Goal: Task Accomplishment & Management: Use online tool/utility

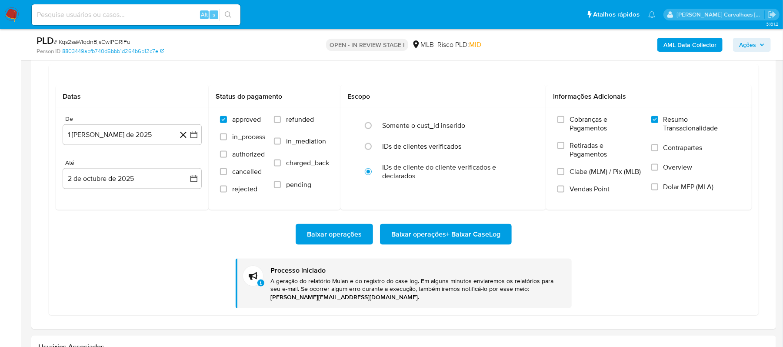
scroll to position [116, 0]
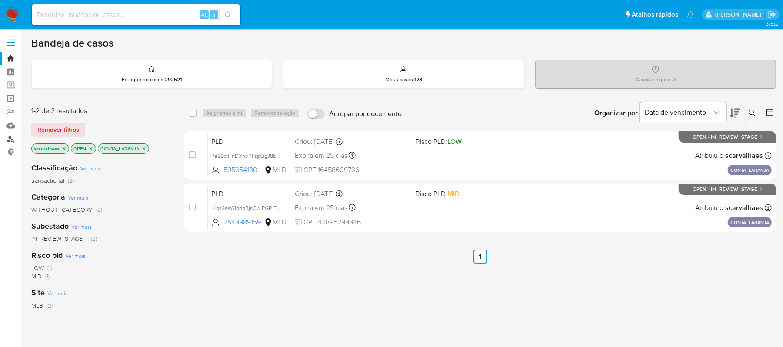
click at [10, 138] on link "Localizador de pessoas" at bounding box center [52, 138] width 104 height 13
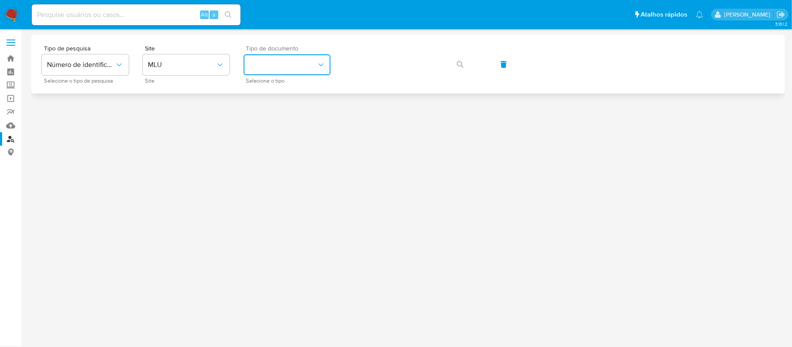
click at [300, 62] on button "identificationType" at bounding box center [287, 64] width 87 height 21
click at [204, 67] on span "MLU" at bounding box center [182, 64] width 68 height 9
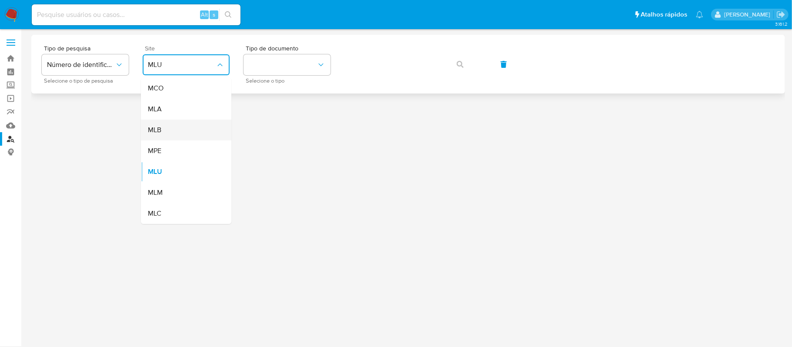
click at [185, 129] on div "MLB" at bounding box center [183, 130] width 71 height 21
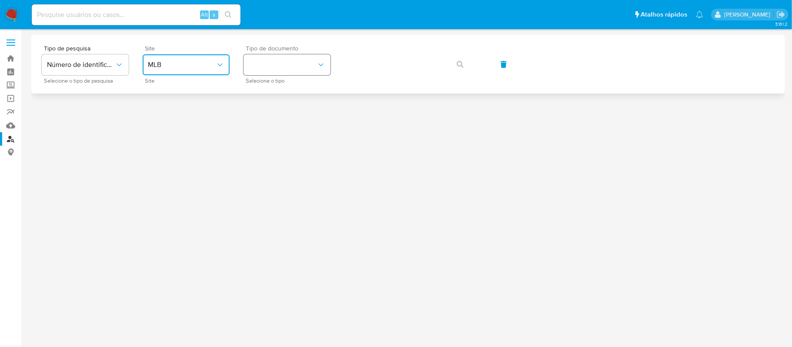
click at [300, 70] on button "identificationType" at bounding box center [287, 64] width 87 height 21
click at [277, 123] on div "CPF CPF" at bounding box center [284, 122] width 71 height 30
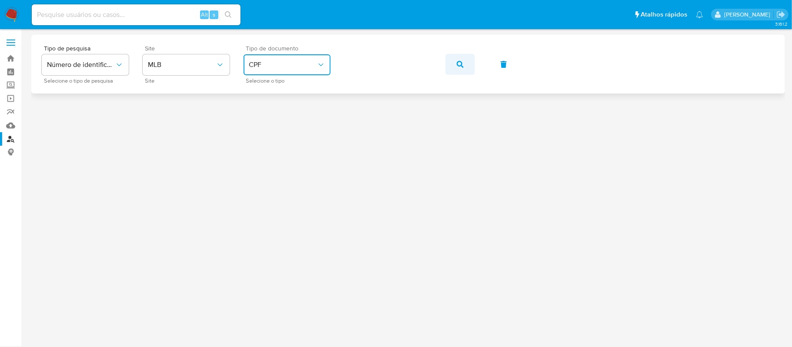
click at [459, 64] on icon "button" at bounding box center [460, 64] width 7 height 7
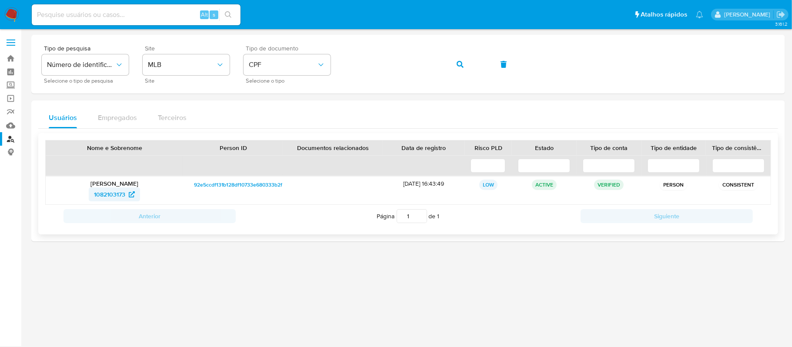
click at [117, 194] on span "1082103173" at bounding box center [109, 194] width 31 height 14
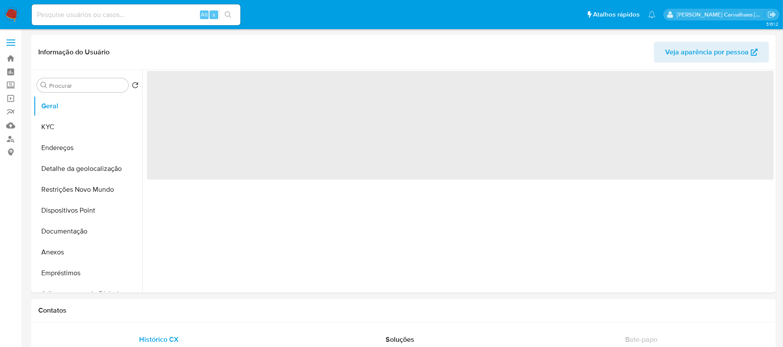
select select "10"
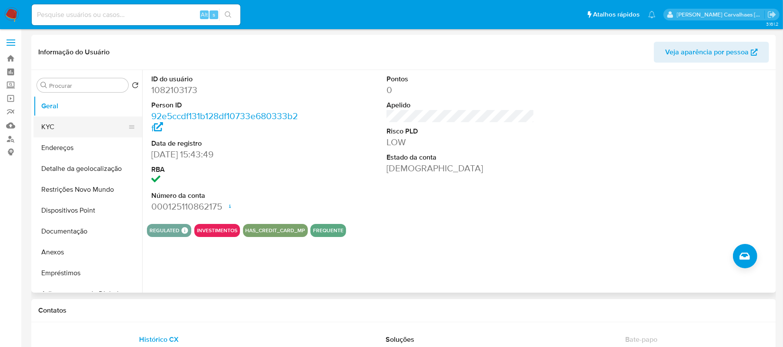
click at [50, 130] on button "KYC" at bounding box center [84, 127] width 102 height 21
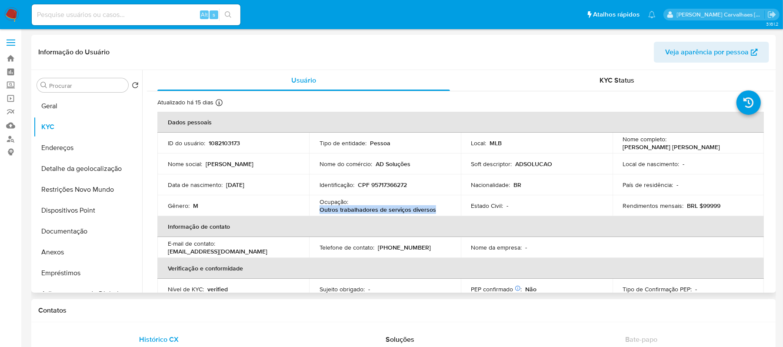
drag, startPoint x: 319, startPoint y: 211, endPoint x: 434, endPoint y: 209, distance: 114.9
click at [434, 209] on div "Ocupação : Outros trabalhadores de serviços diversos" at bounding box center [385, 206] width 131 height 16
copy p "Outros trabalhadores de serviços diversos"
click at [65, 231] on button "Documentação" at bounding box center [84, 231] width 102 height 21
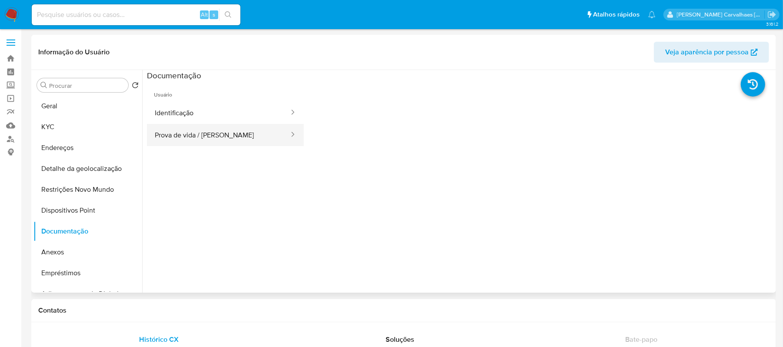
click at [213, 134] on button "Prova de vida / Selfie" at bounding box center [218, 135] width 143 height 22
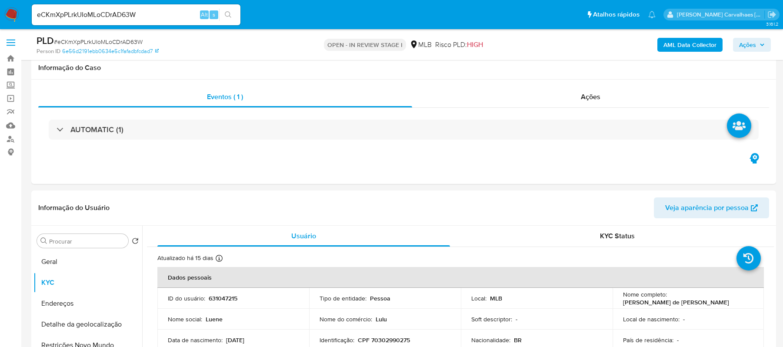
select select "10"
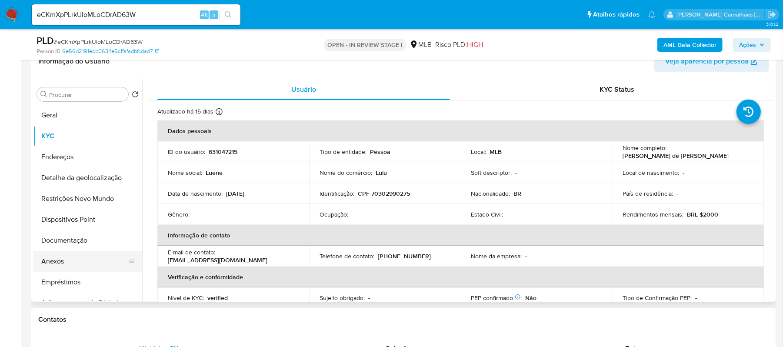
click at [64, 263] on button "Anexos" at bounding box center [84, 261] width 102 height 21
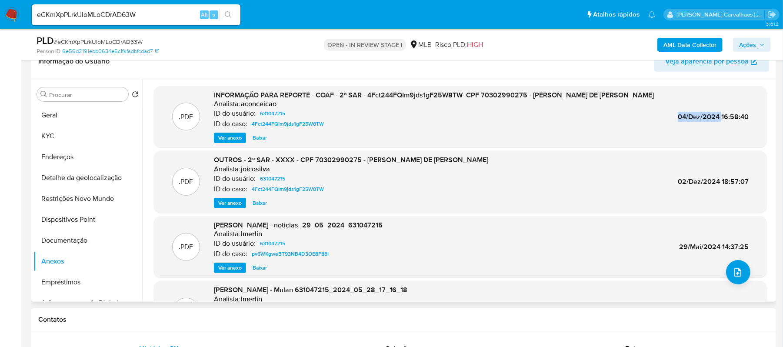
drag, startPoint x: 674, startPoint y: 115, endPoint x: 718, endPoint y: 117, distance: 43.6
click at [718, 117] on div ".PDF INFORMAÇÃO PARA REPORTE - COAF - 2º SAR - 4Fct244FQIm9jds1gF25W8TW- CPF 70…" at bounding box center [460, 116] width 605 height 53
copy span "04/Dez/2024"
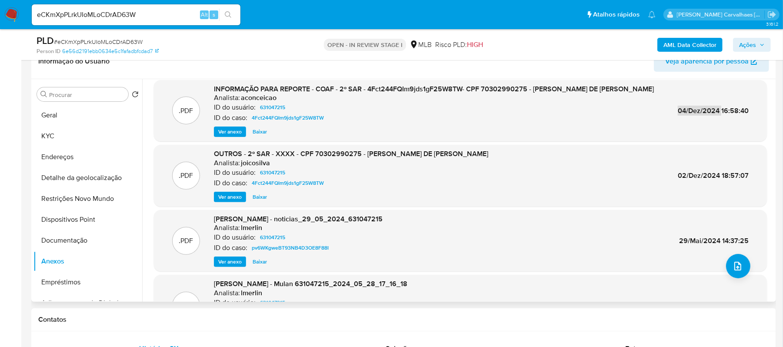
scroll to position [0, 0]
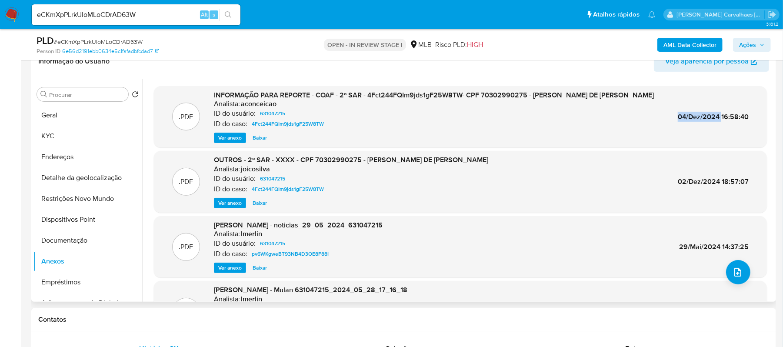
click at [225, 136] on span "Ver anexo" at bounding box center [229, 138] width 23 height 9
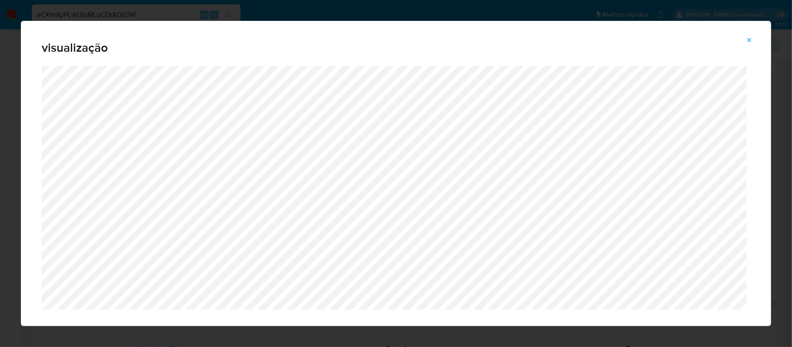
click at [753, 42] on icon "Attachment preview" at bounding box center [749, 40] width 7 height 7
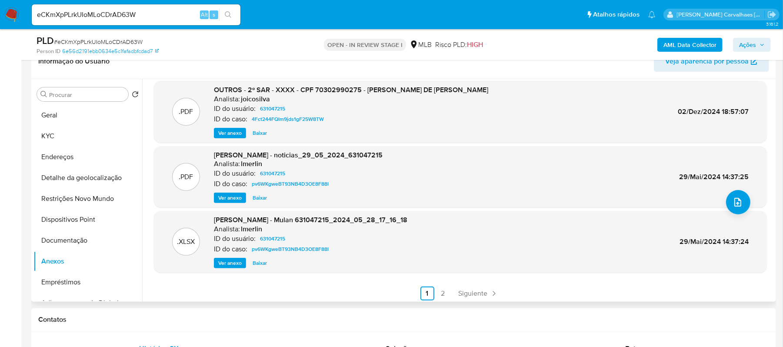
scroll to position [73, 0]
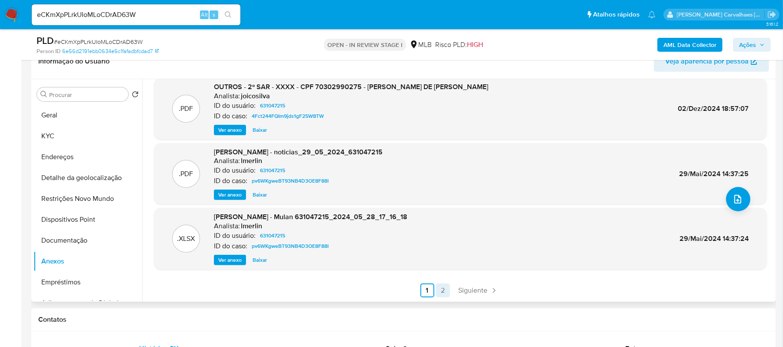
click at [442, 291] on link "2" at bounding box center [443, 291] width 14 height 14
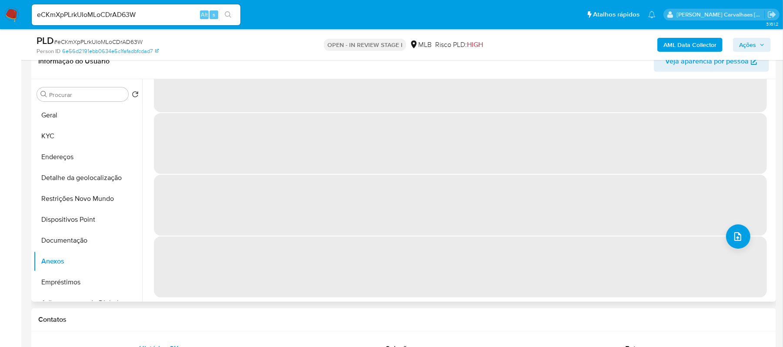
scroll to position [0, 0]
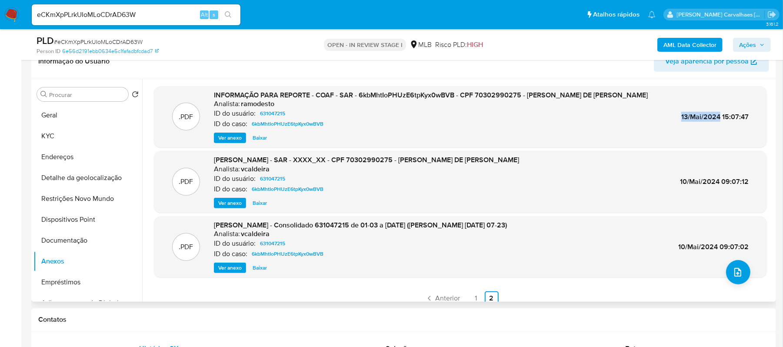
drag, startPoint x: 677, startPoint y: 117, endPoint x: 718, endPoint y: 116, distance: 40.5
click at [718, 116] on div ".PDF INFORMAÇÃO PARA REPORTE - COAF - SAR - 6kbMhtIoPHUzE6tpKyx0wBVB - CPF 7030…" at bounding box center [460, 116] width 605 height 53
copy span "13/Mai/2024"
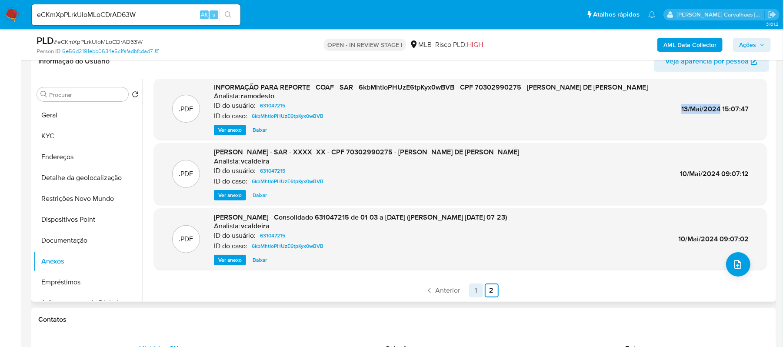
click at [475, 290] on link "1" at bounding box center [476, 291] width 14 height 14
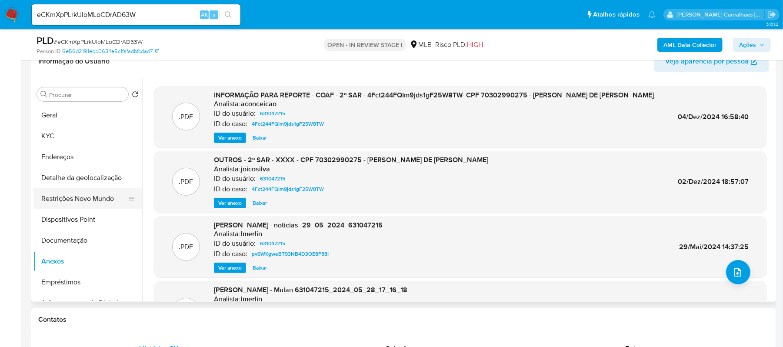
click at [83, 199] on button "Restrições Novo Mundo" at bounding box center [84, 198] width 102 height 21
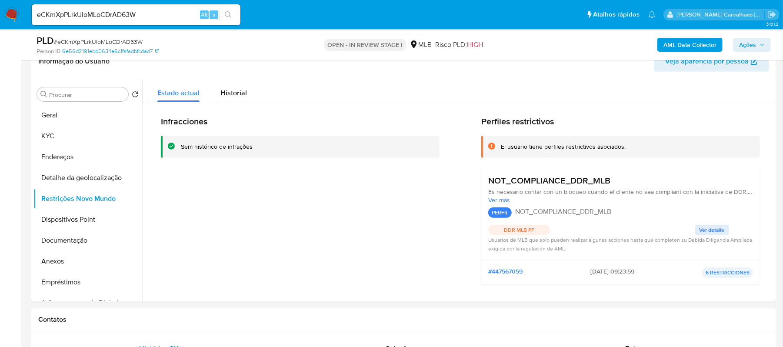
drag, startPoint x: 251, startPoint y: 149, endPoint x: 178, endPoint y: 148, distance: 72.6
click at [178, 148] on div "Sem histórico de infrações" at bounding box center [300, 147] width 279 height 22
drag, startPoint x: 620, startPoint y: 150, endPoint x: 498, endPoint y: 151, distance: 121.8
click at [498, 151] on div "El usuario tiene perfiles restrictivos asociados." at bounding box center [621, 147] width 279 height 22
click at [70, 120] on button "Geral" at bounding box center [84, 115] width 102 height 21
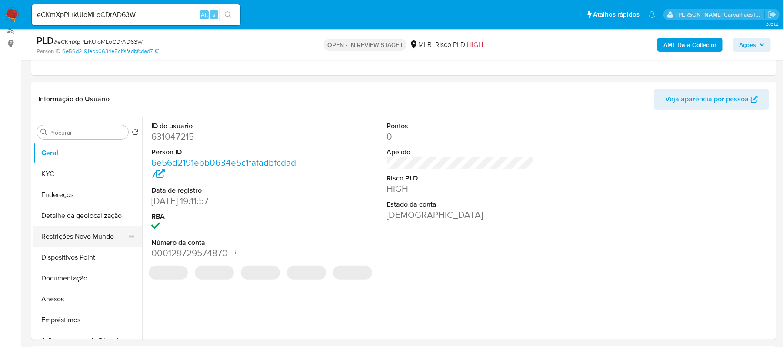
scroll to position [89, 0]
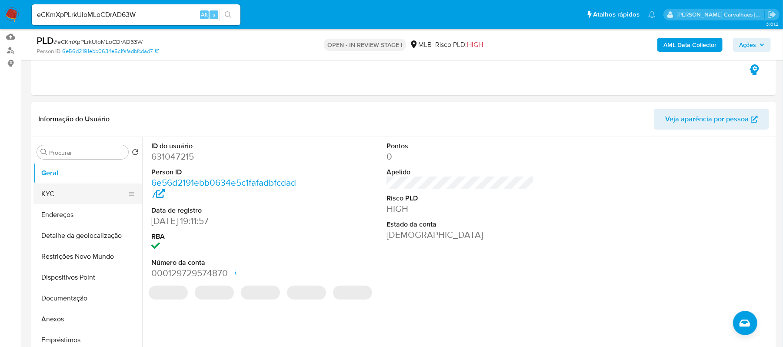
click at [57, 192] on button "KYC" at bounding box center [84, 194] width 102 height 21
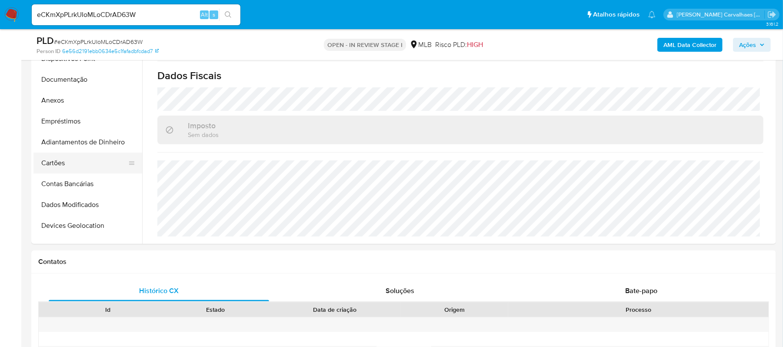
scroll to position [45, 0]
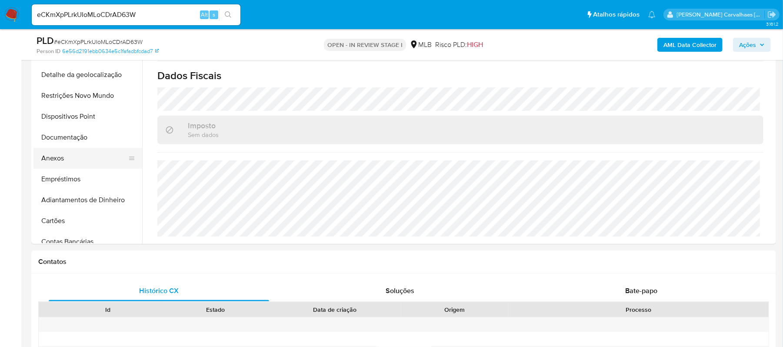
click at [59, 161] on button "Anexos" at bounding box center [84, 158] width 102 height 21
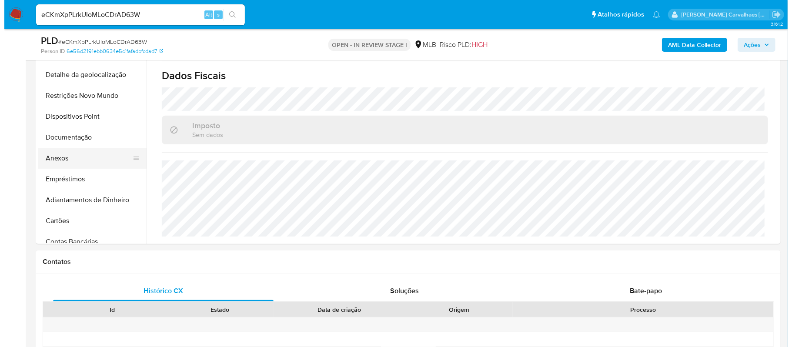
scroll to position [0, 0]
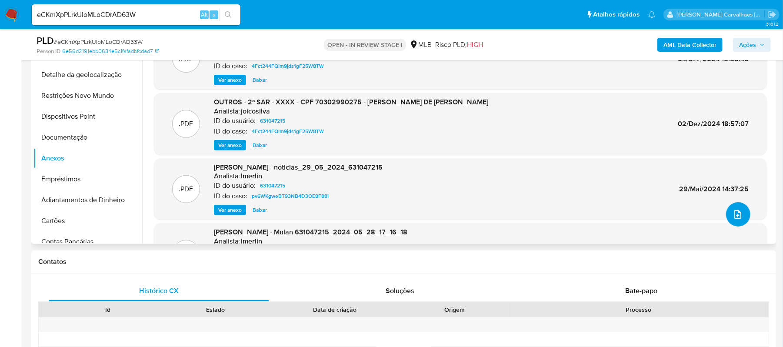
click at [733, 216] on icon "upload-file" at bounding box center [738, 214] width 10 height 10
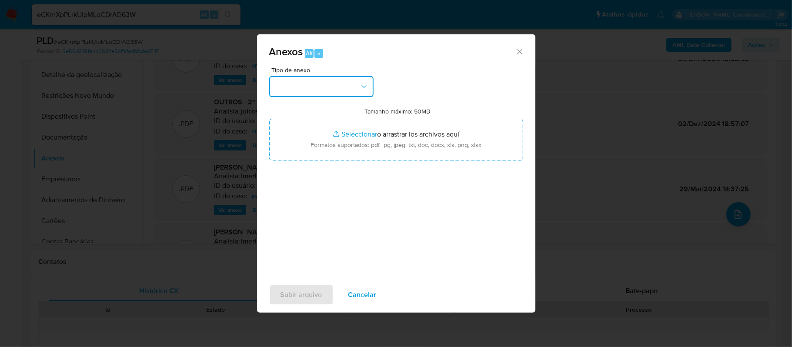
click at [327, 87] on button "button" at bounding box center [321, 86] width 104 height 21
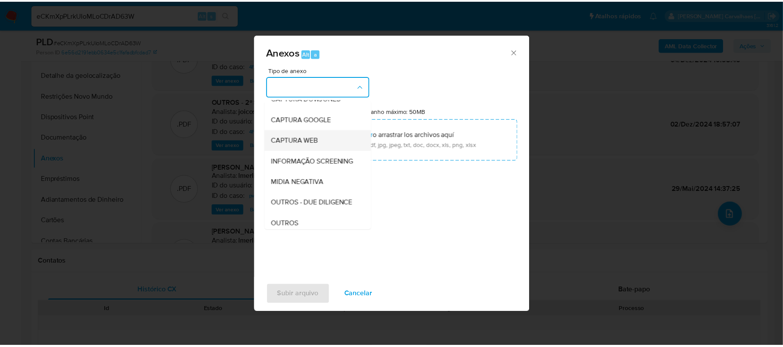
scroll to position [116, 0]
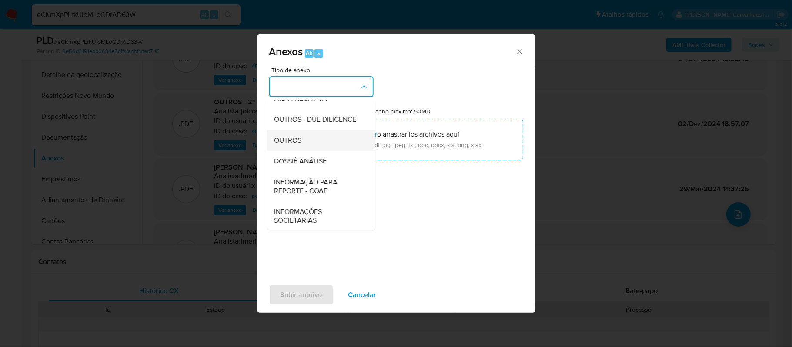
click at [321, 151] on div "OUTROS" at bounding box center [318, 140] width 89 height 21
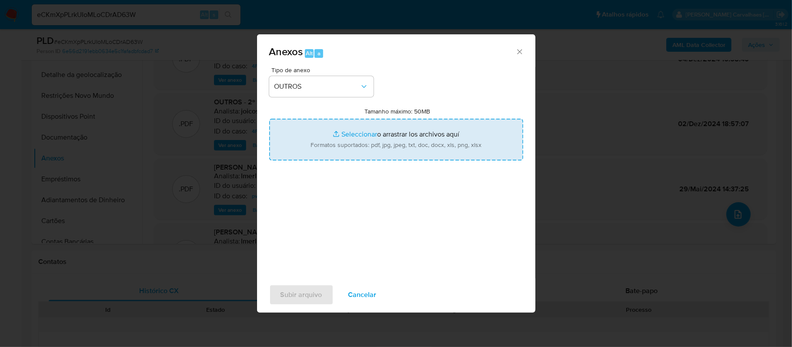
click at [358, 133] on input "Tamanho máximo: 50MB Seleccionar archivos" at bounding box center [396, 140] width 254 height 42
type input "C:\fakepath\Mulan Luene Rufino de Jesus 631047215_2025_10_02_10_48_21 - Tabla d…"
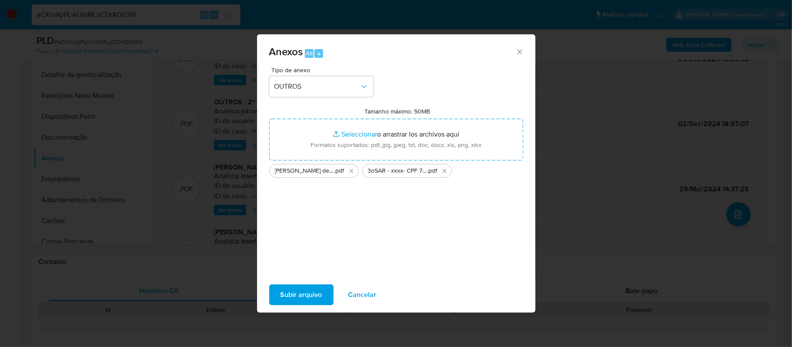
click at [317, 296] on span "Subir arquivo" at bounding box center [302, 294] width 42 height 19
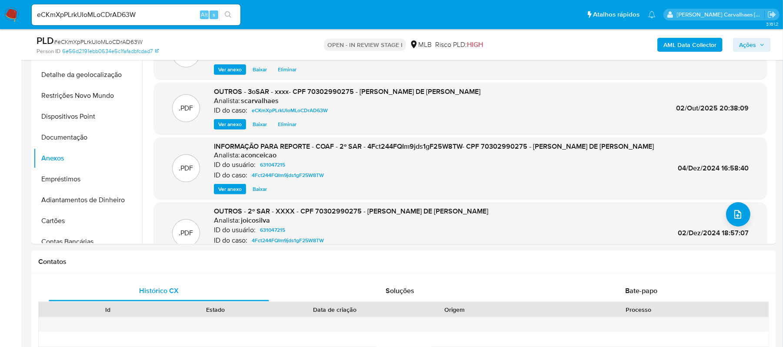
click at [759, 41] on span "Ações" at bounding box center [752, 45] width 26 height 12
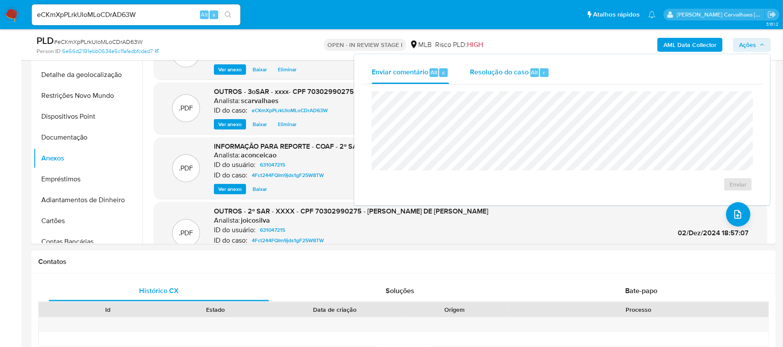
click at [503, 72] on span "Resolução do caso" at bounding box center [499, 72] width 59 height 10
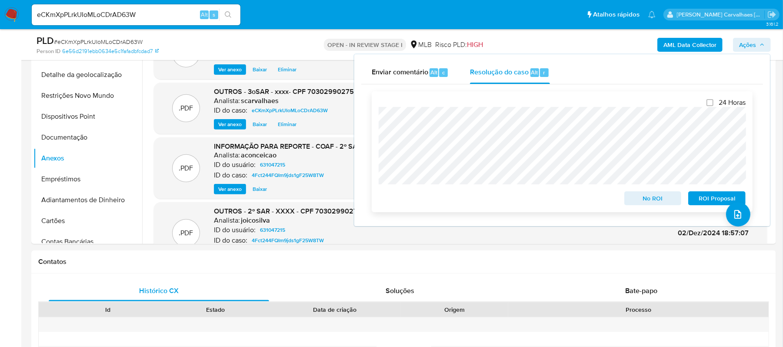
click at [699, 203] on span "ROI Proposal" at bounding box center [717, 198] width 45 height 12
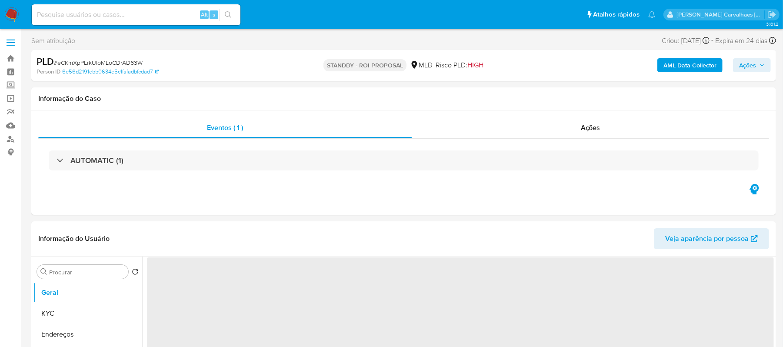
select select "10"
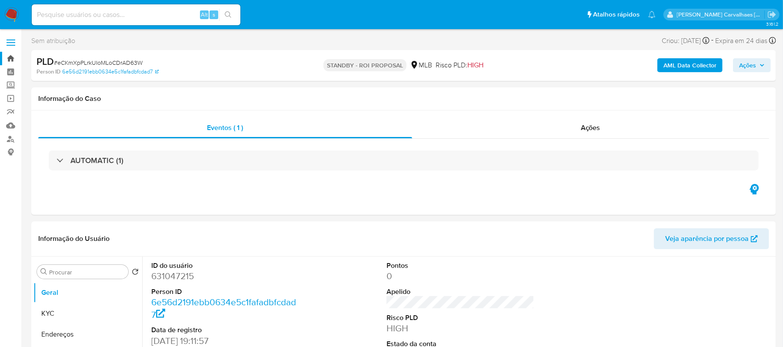
click at [10, 59] on link "Bandeja" at bounding box center [52, 58] width 104 height 13
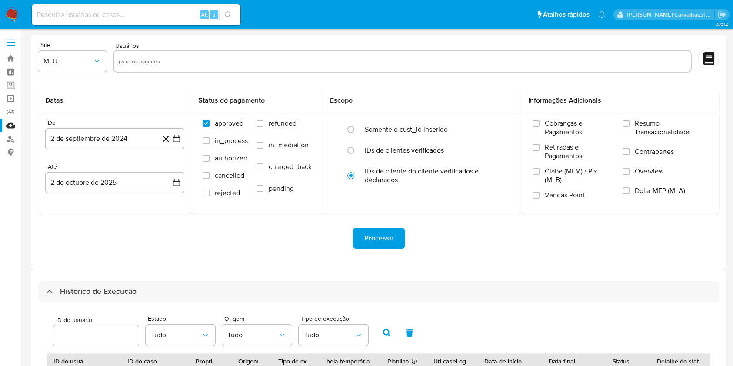
select select "10"
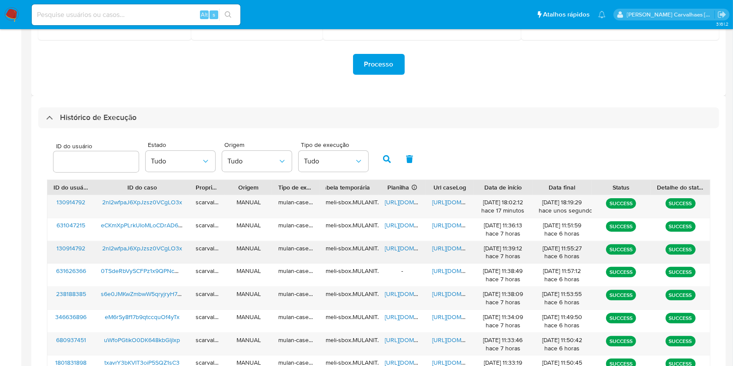
scroll to position [232, 0]
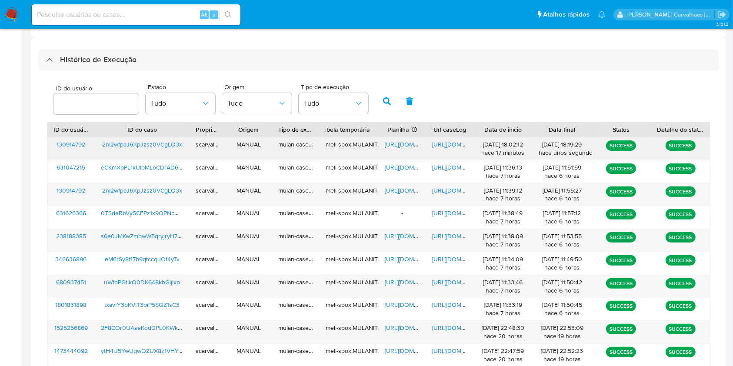
click at [442, 142] on span "[URL][DOMAIN_NAME]" at bounding box center [462, 144] width 60 height 9
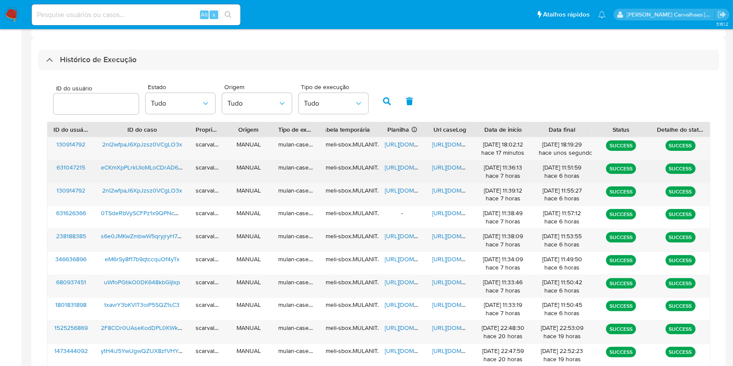
click at [454, 166] on span "[URL][DOMAIN_NAME]" at bounding box center [462, 167] width 60 height 9
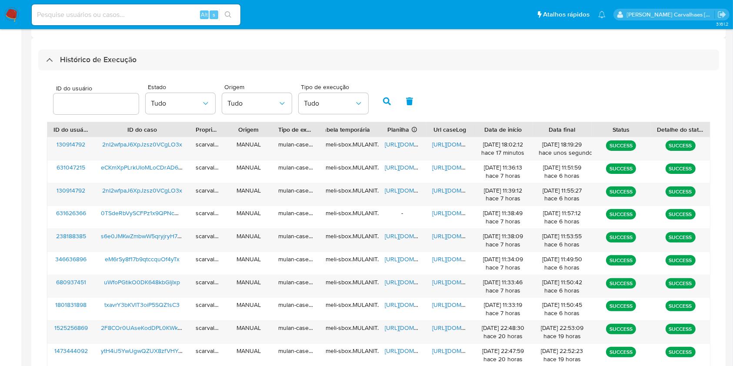
scroll to position [290, 0]
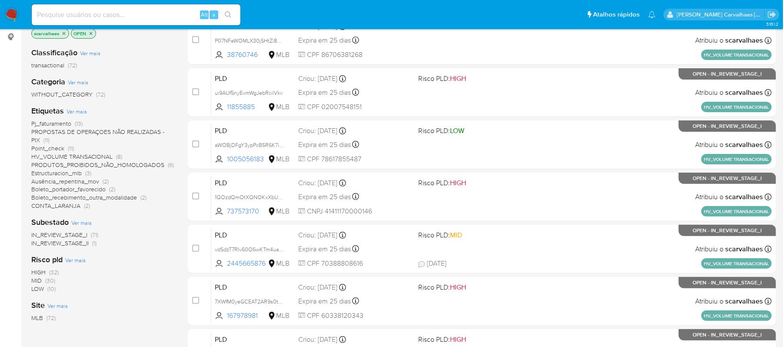
scroll to position [116, 0]
click at [68, 204] on span "CONTA_LARANJA" at bounding box center [55, 205] width 49 height 9
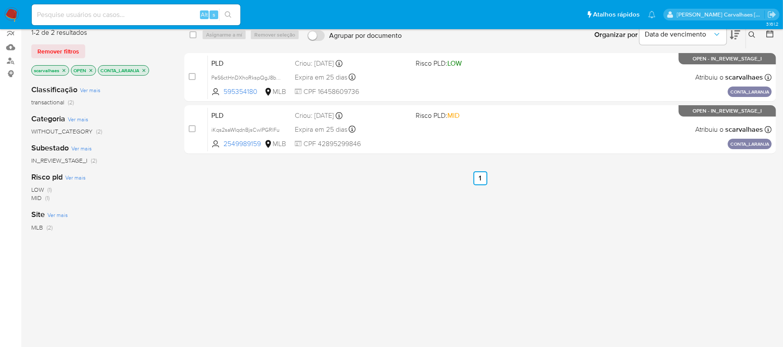
scroll to position [58, 0]
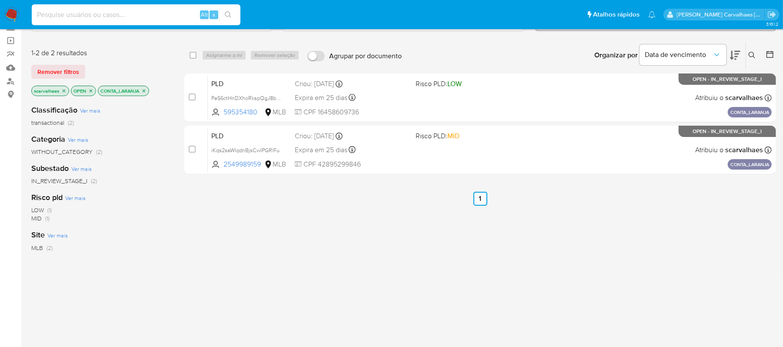
click at [101, 18] on input at bounding box center [136, 14] width 209 height 11
paste input "2nI2wfpaJ6XpJzsz0VCgLO3x"
type input "2nI2wfpaJ6XpJzsz0VCgLO3x"
drag, startPoint x: 147, startPoint y: 18, endPoint x: -59, endPoint y: 14, distance: 205.3
click at [0, 14] on html "Pausado Ver notificaciones 2nI2wfpaJ6XpJzsz0VCgLO3x Alt s Atalhos rápidos Presi…" at bounding box center [391, 207] width 783 height 530
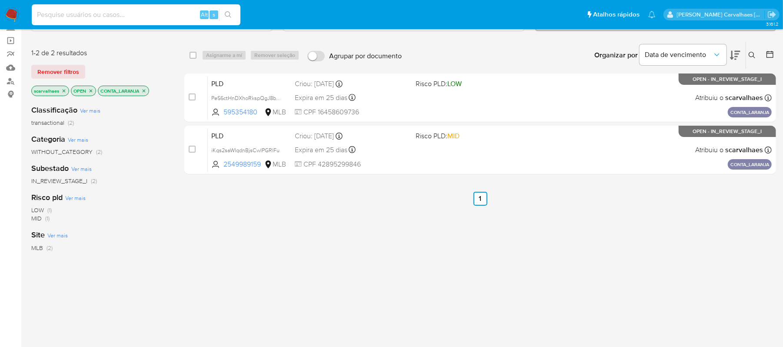
click at [130, 13] on input at bounding box center [136, 14] width 209 height 11
paste input "PeS6ctHnDXhoRkspQgJ8bOgJ"
type input "PeS6ctHnDXhoRkspQgJ8bOgJ"
click at [230, 12] on icon "search-icon" at bounding box center [228, 14] width 7 height 7
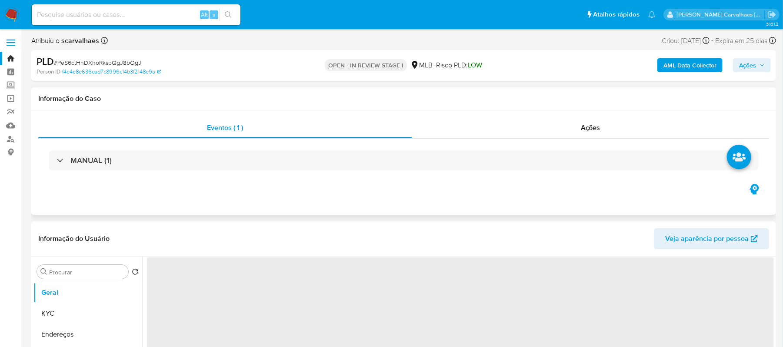
select select "10"
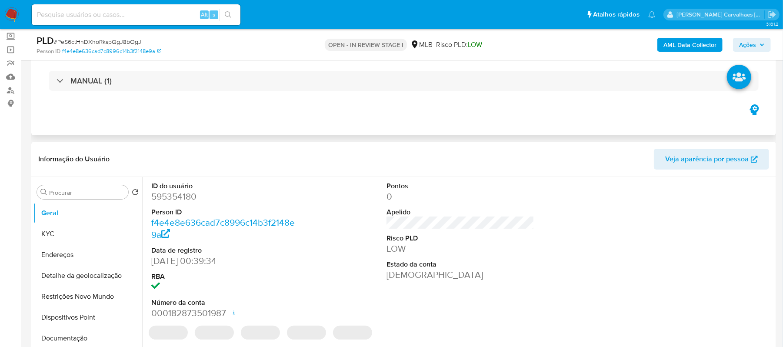
scroll to position [116, 0]
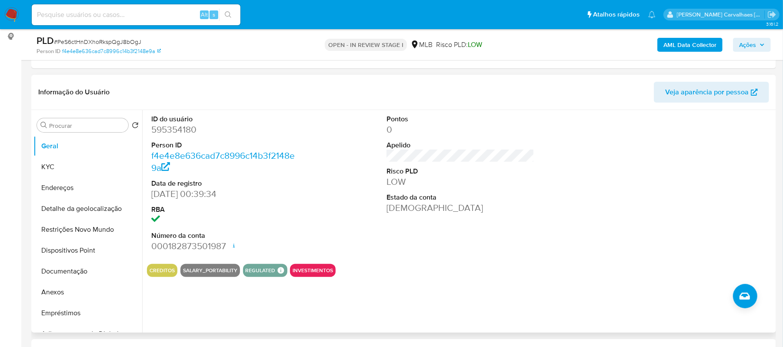
click at [68, 270] on button "Documentação" at bounding box center [87, 271] width 109 height 21
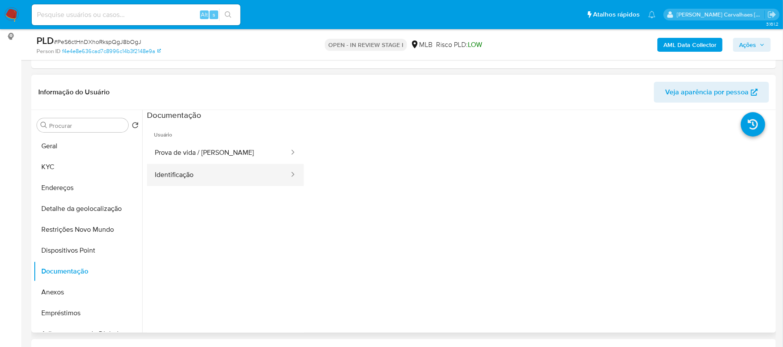
click at [208, 175] on button "Identificação" at bounding box center [218, 175] width 143 height 22
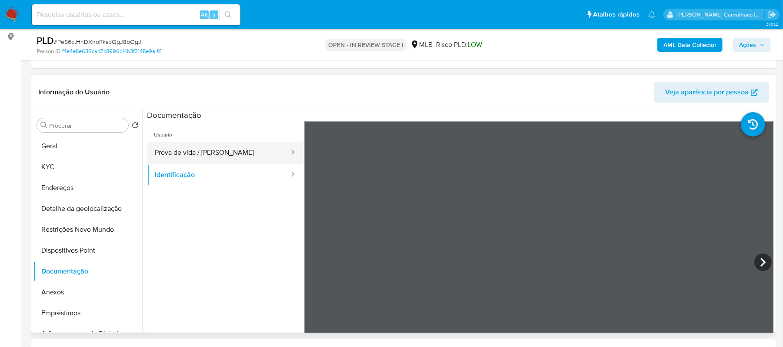
click at [231, 147] on button "Prova de vida / [PERSON_NAME]" at bounding box center [218, 153] width 143 height 22
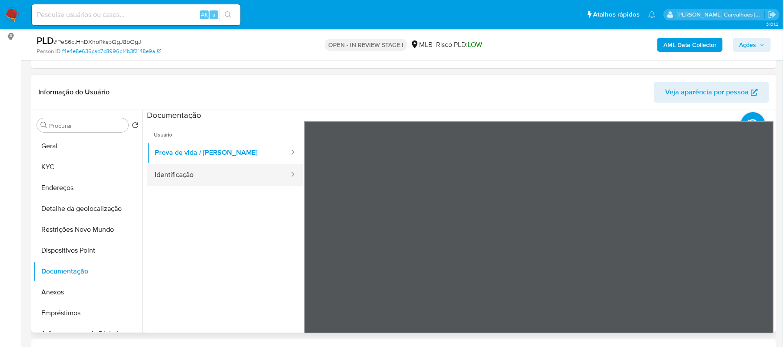
click at [166, 174] on button "Identificação" at bounding box center [218, 175] width 143 height 22
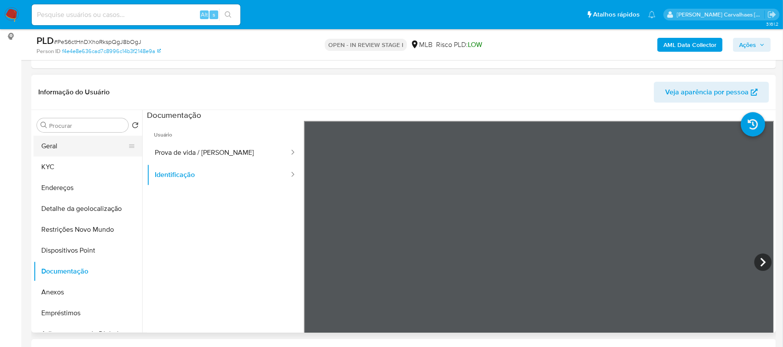
click at [66, 142] on button "Geral" at bounding box center [84, 146] width 102 height 21
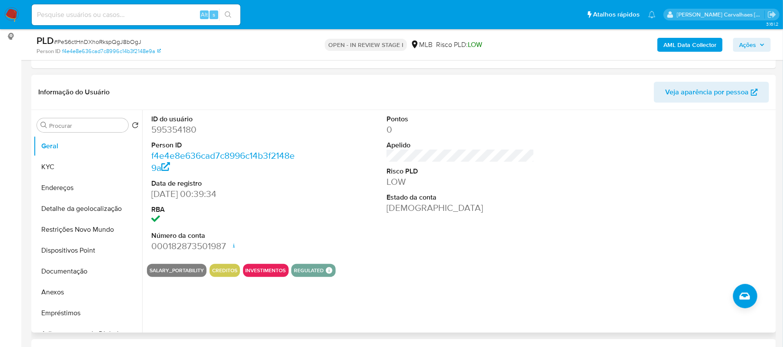
click at [154, 260] on section "ID do usuário 595354180 Person ID f4e4e8e636cad7c8996c14b3f2148e9a Data de regi…" at bounding box center [460, 193] width 627 height 167
click at [58, 294] on button "Anexos" at bounding box center [84, 292] width 102 height 21
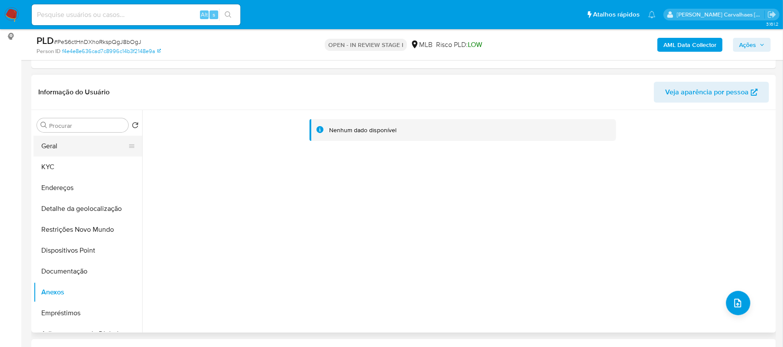
click at [73, 147] on button "Geral" at bounding box center [84, 146] width 102 height 21
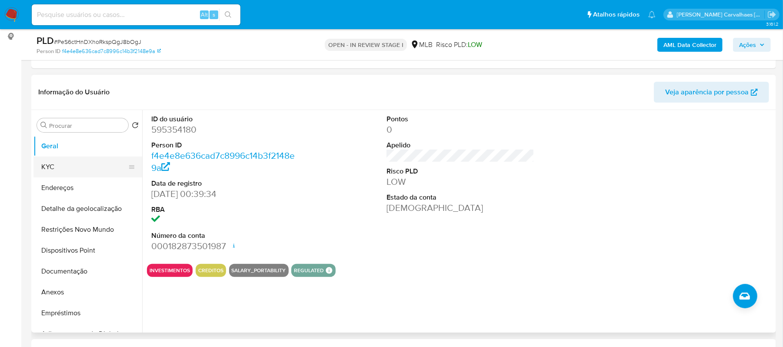
click at [84, 165] on button "KYC" at bounding box center [84, 167] width 102 height 21
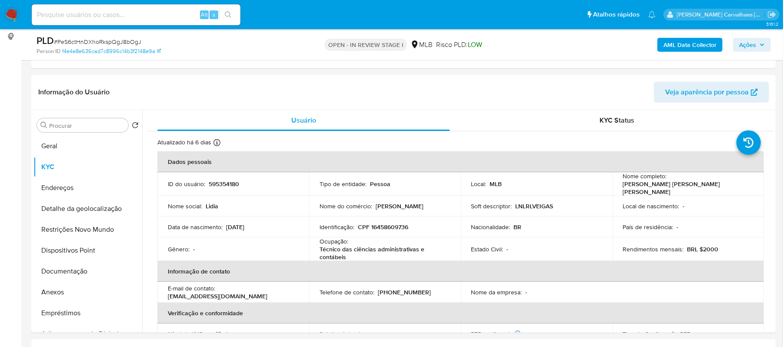
drag, startPoint x: 60, startPoint y: 145, endPoint x: 20, endPoint y: 164, distance: 44.2
click at [60, 144] on button "Geral" at bounding box center [87, 146] width 109 height 21
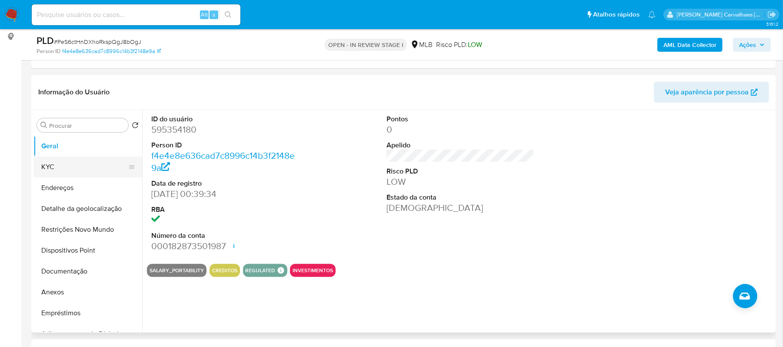
click at [65, 164] on button "KYC" at bounding box center [84, 167] width 102 height 21
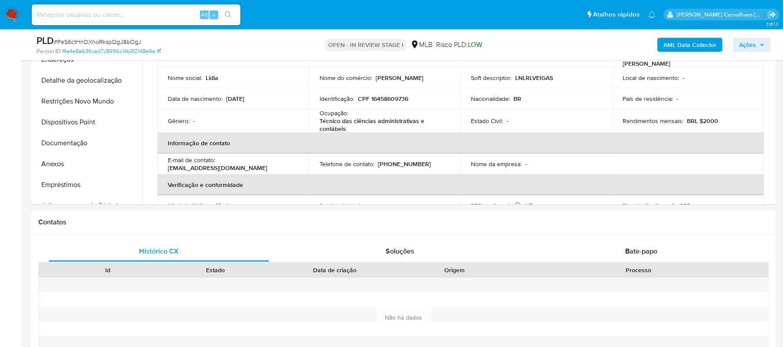
scroll to position [205, 0]
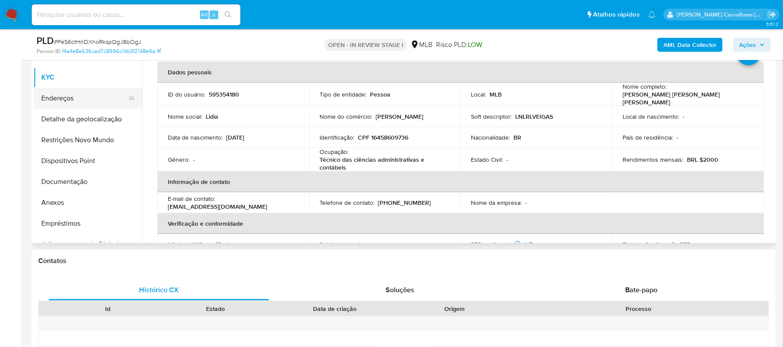
click at [89, 96] on button "Endereços" at bounding box center [84, 98] width 102 height 21
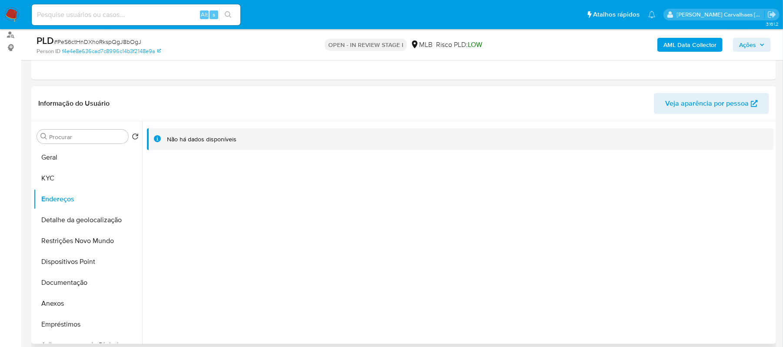
scroll to position [89, 0]
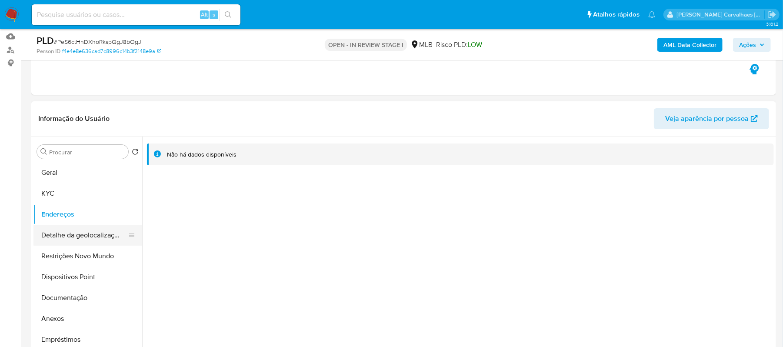
click at [79, 237] on button "Detalhe da geolocalização" at bounding box center [84, 235] width 102 height 21
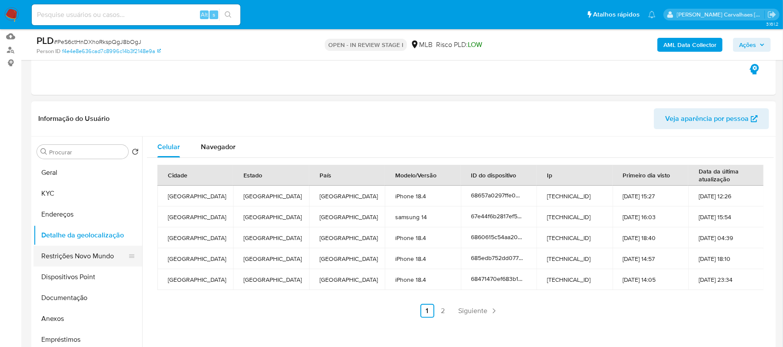
click at [67, 256] on button "Restrições Novo Mundo" at bounding box center [84, 256] width 102 height 21
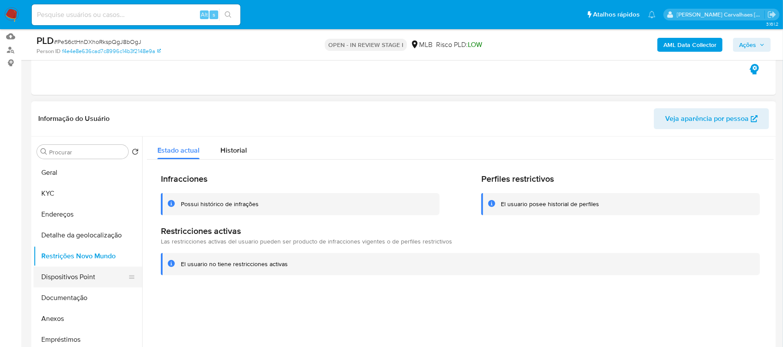
click at [83, 281] on button "Dispositivos Point" at bounding box center [84, 277] width 102 height 21
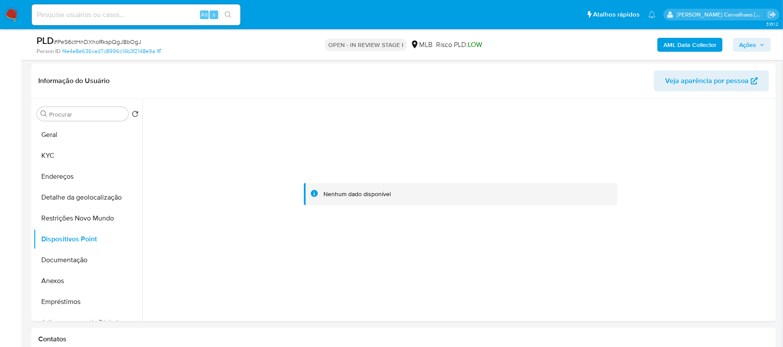
scroll to position [147, 0]
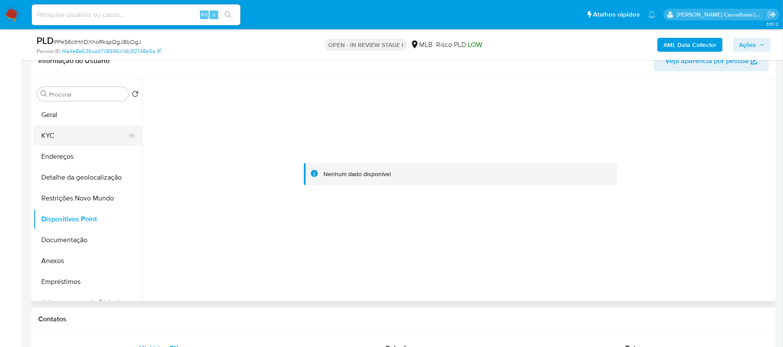
click at [58, 138] on button "KYC" at bounding box center [84, 135] width 102 height 21
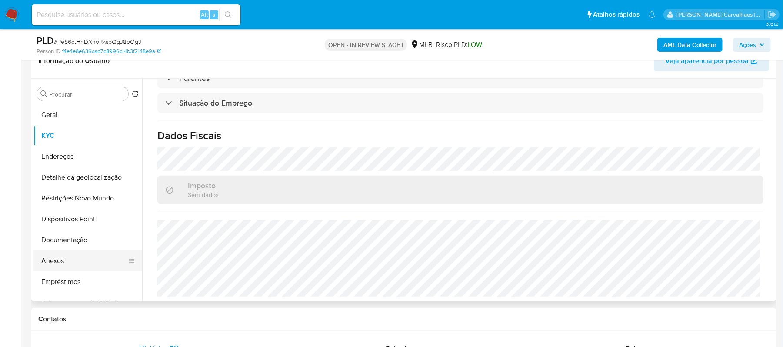
scroll to position [58, 0]
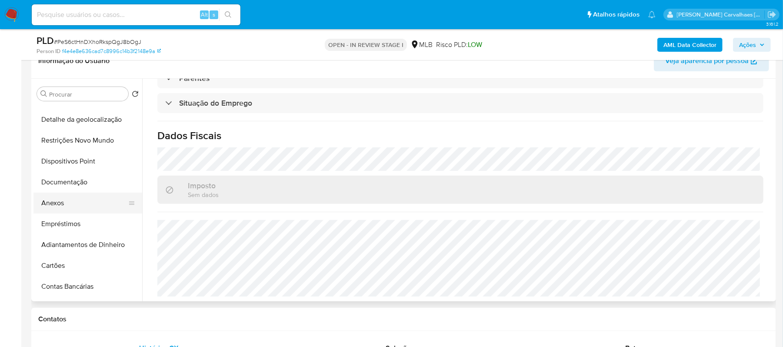
click at [77, 206] on button "Anexos" at bounding box center [84, 203] width 102 height 21
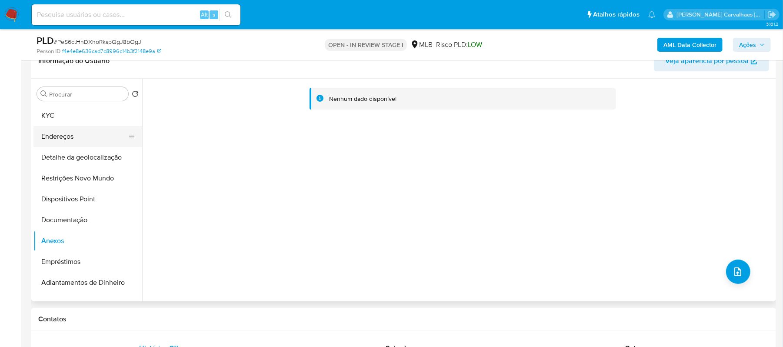
scroll to position [0, 0]
click at [64, 133] on button "KYC" at bounding box center [84, 135] width 102 height 21
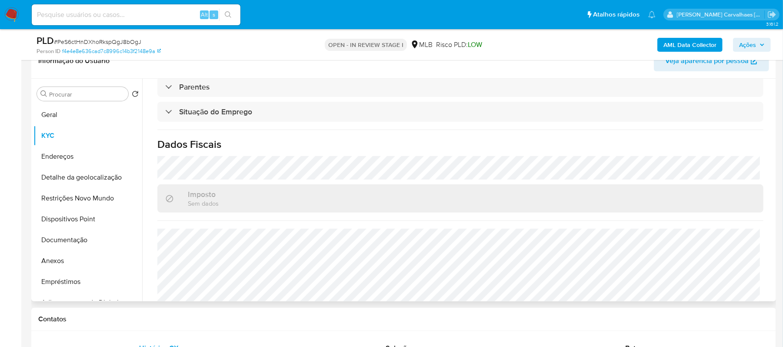
scroll to position [381, 0]
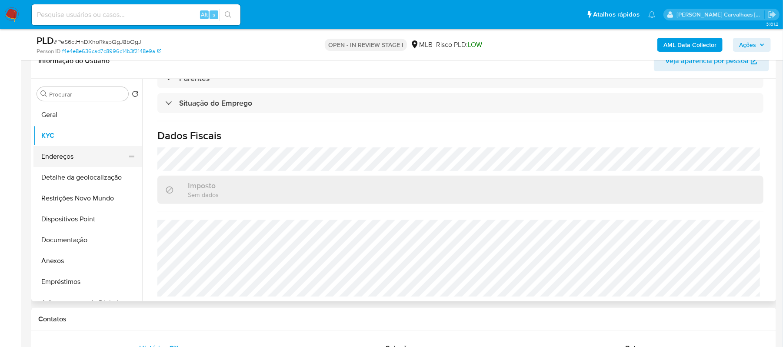
click at [81, 157] on button "Endereços" at bounding box center [84, 156] width 102 height 21
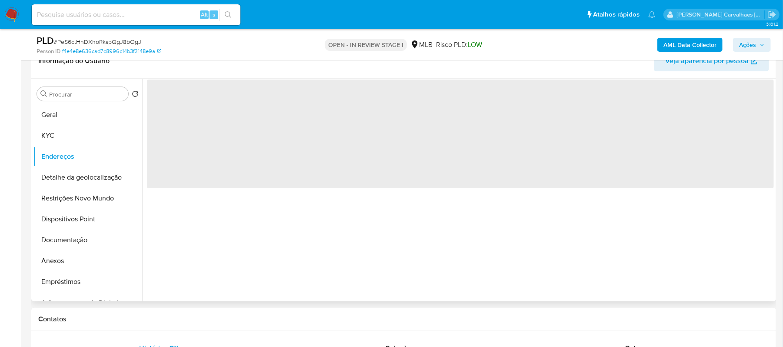
scroll to position [0, 0]
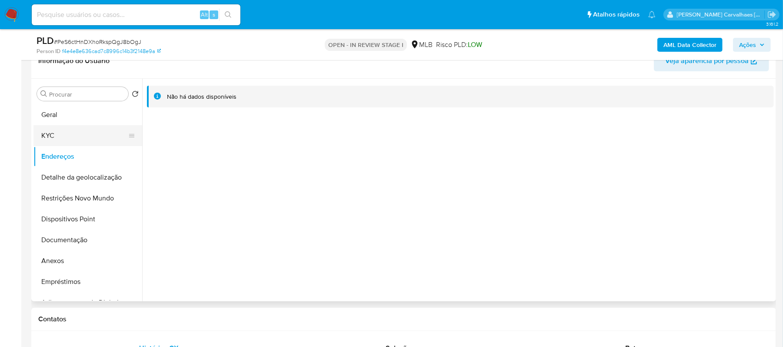
click at [53, 134] on button "KYC" at bounding box center [84, 135] width 102 height 21
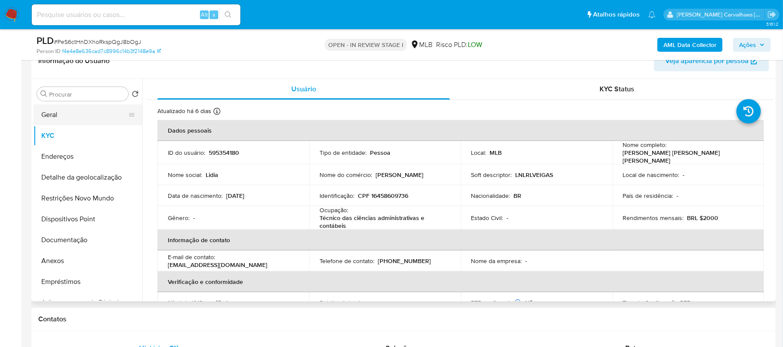
click at [69, 114] on button "Geral" at bounding box center [84, 114] width 102 height 21
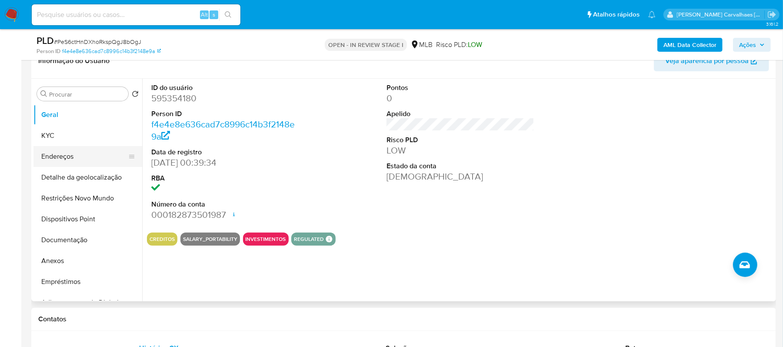
click at [74, 155] on button "Endereços" at bounding box center [84, 156] width 102 height 21
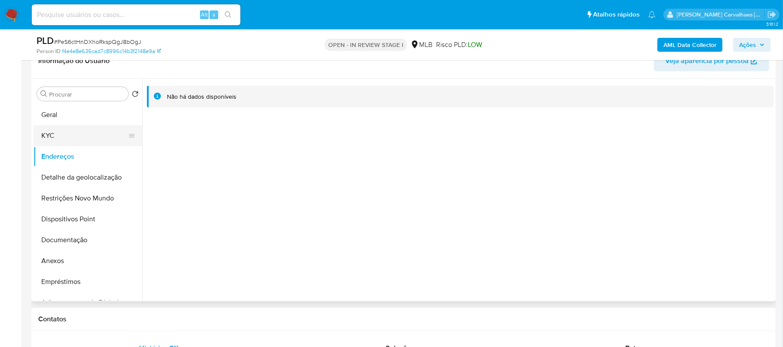
click at [58, 130] on button "KYC" at bounding box center [84, 135] width 102 height 21
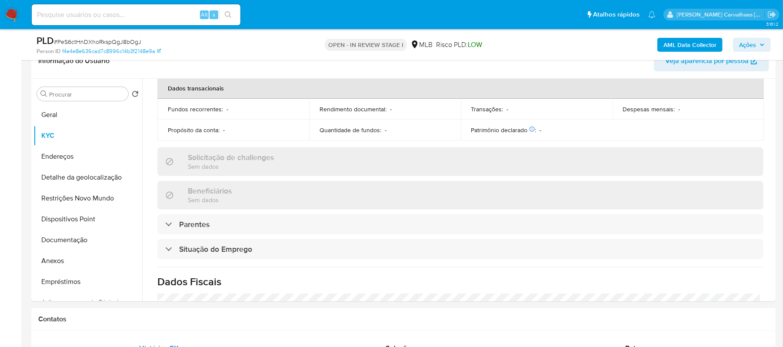
scroll to position [348, 0]
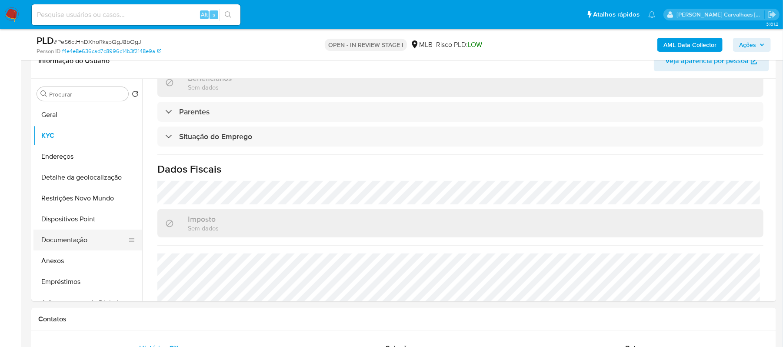
drag, startPoint x: 73, startPoint y: 241, endPoint x: 122, endPoint y: 240, distance: 49.2
click at [73, 240] on button "Documentação" at bounding box center [84, 240] width 102 height 21
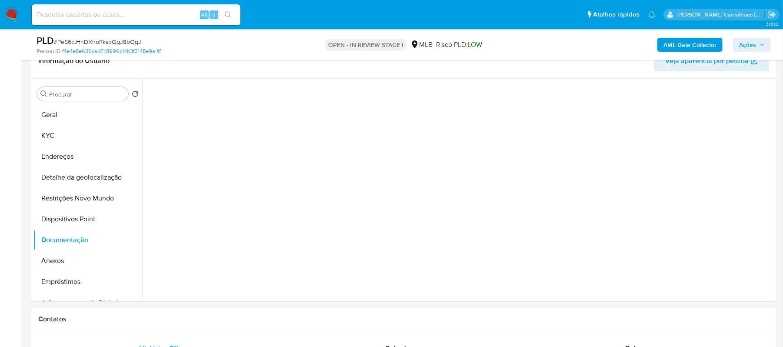
scroll to position [0, 0]
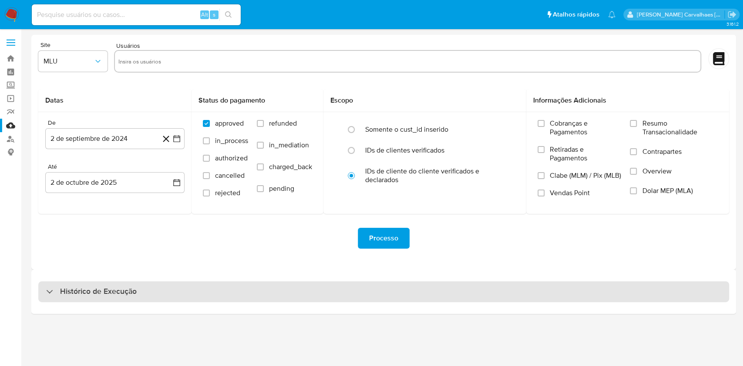
click at [140, 291] on div "Histórico de Execução" at bounding box center [383, 291] width 690 height 21
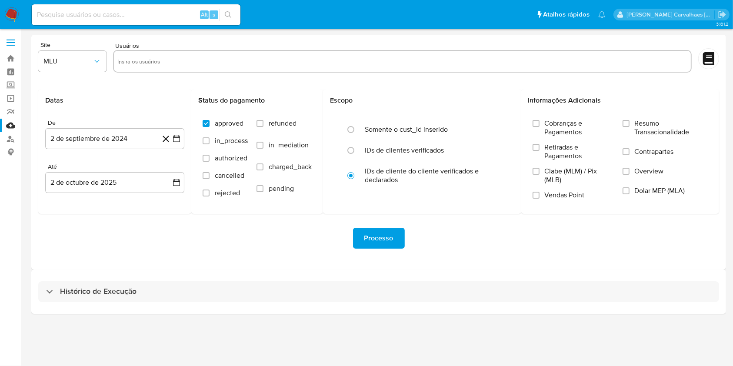
select select "10"
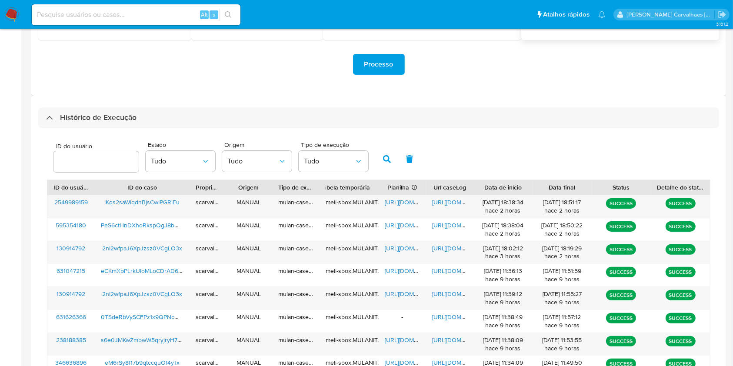
scroll to position [232, 0]
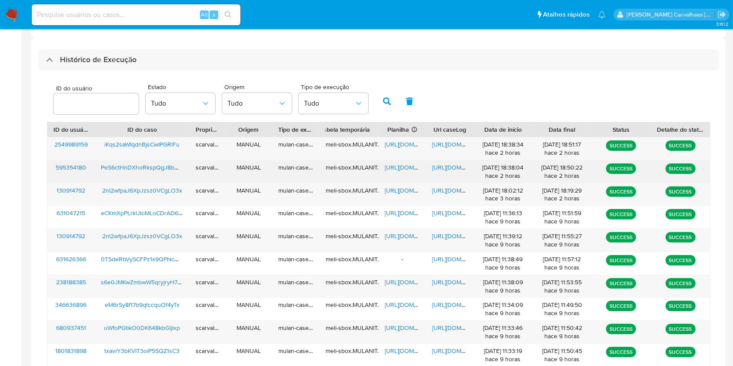
click at [446, 167] on span "https://docs.google.com/document/d/1n2aAVnIZnKJfY6NDGxg5K8jLcLbZKib97oKf6EGLL34…" at bounding box center [462, 167] width 60 height 9
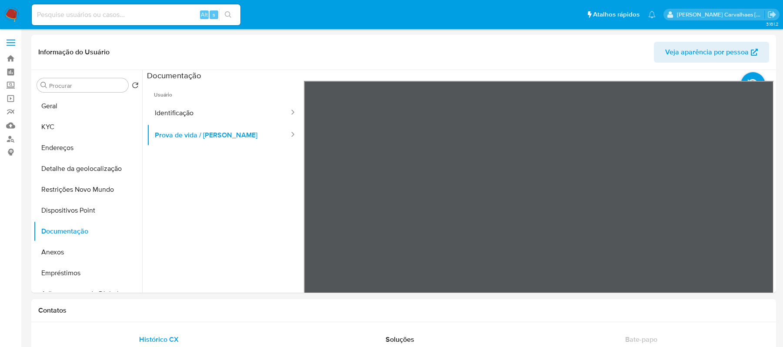
select select "10"
click at [10, 137] on link "Localizador de pessoas" at bounding box center [52, 138] width 104 height 13
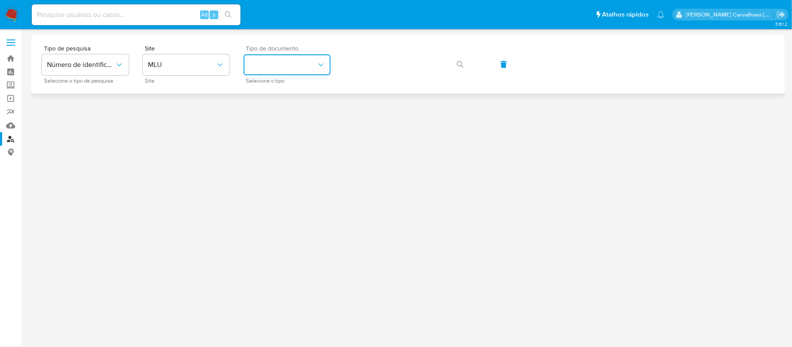
drag, startPoint x: 267, startPoint y: 67, endPoint x: 252, endPoint y: 67, distance: 14.4
click at [252, 67] on button "identificationType" at bounding box center [287, 64] width 87 height 21
click at [215, 73] on button "MLU" at bounding box center [186, 64] width 87 height 21
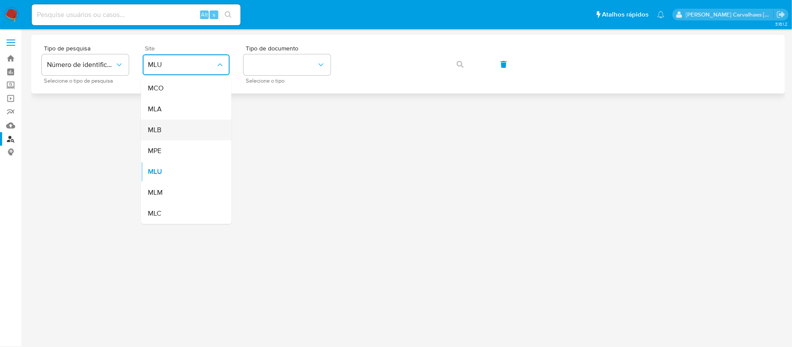
click at [174, 127] on div "MLB" at bounding box center [183, 130] width 71 height 21
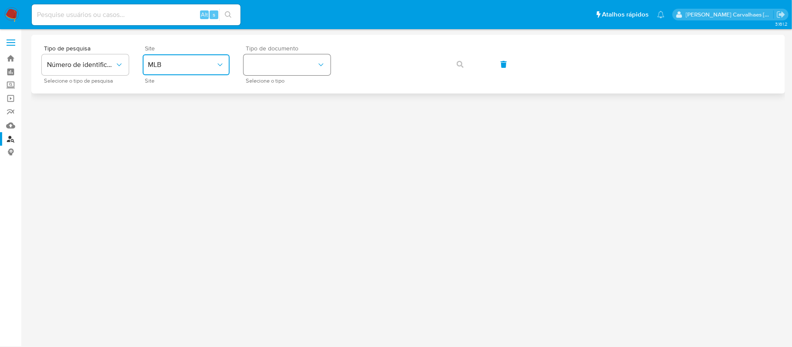
click at [304, 61] on button "identificationType" at bounding box center [287, 64] width 87 height 21
click at [282, 116] on div "CPF CPF" at bounding box center [284, 122] width 71 height 30
click at [455, 63] on button "button" at bounding box center [460, 64] width 30 height 21
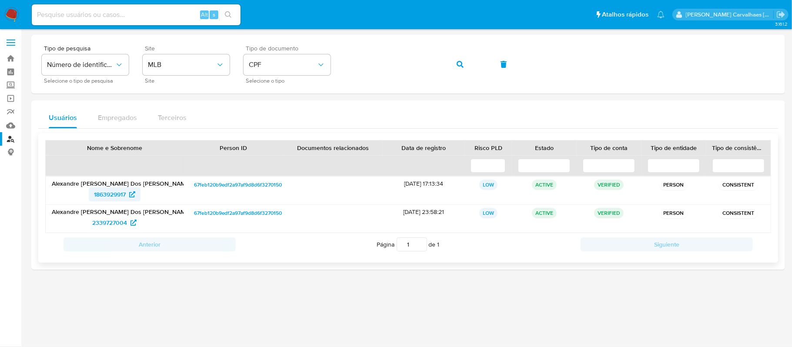
click at [115, 192] on span "1863929917" at bounding box center [110, 194] width 32 height 14
click at [117, 227] on span "2339727004" at bounding box center [109, 223] width 35 height 14
click at [457, 63] on icon "button" at bounding box center [460, 64] width 7 height 7
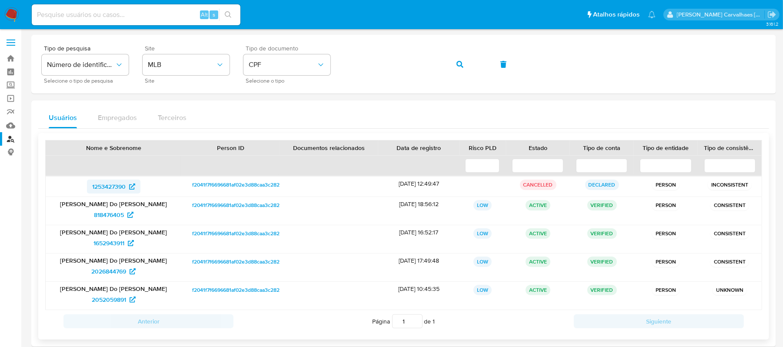
click at [112, 183] on span "1253427390" at bounding box center [108, 187] width 33 height 14
click at [124, 213] on span "818476405" at bounding box center [109, 215] width 30 height 14
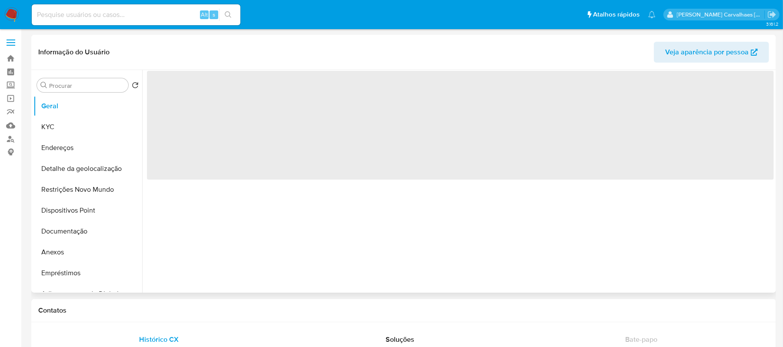
select select "10"
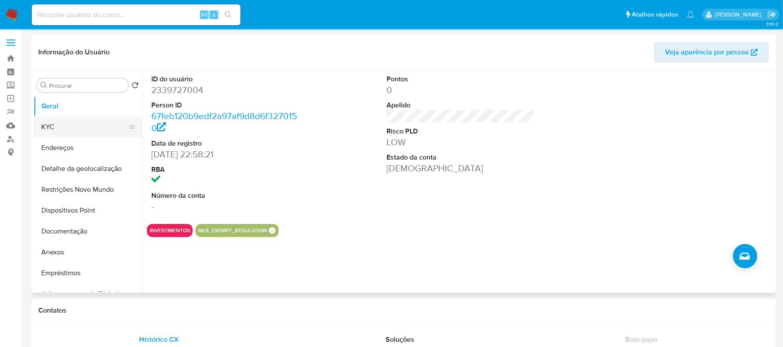
click at [62, 124] on button "KYC" at bounding box center [84, 127] width 102 height 21
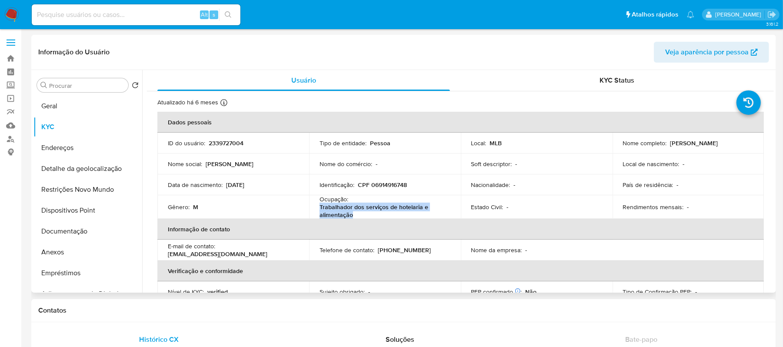
drag, startPoint x: 318, startPoint y: 207, endPoint x: 358, endPoint y: 215, distance: 39.9
click at [358, 215] on p "Trabalhador dos serviços de hotelaria e alimentação" at bounding box center [383, 211] width 127 height 16
copy p "Trabalhador dos serviços de hotelaria e alimentação"
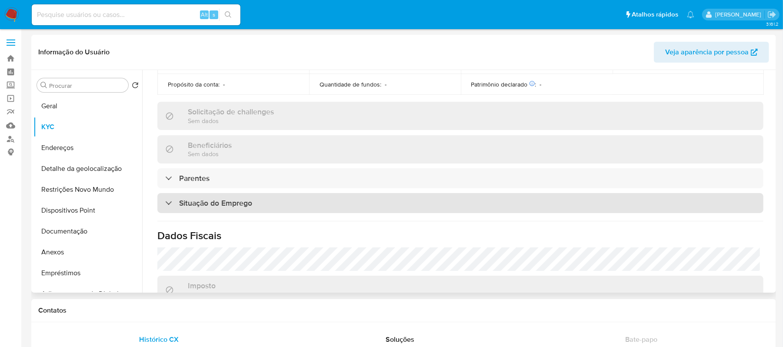
scroll to position [290, 0]
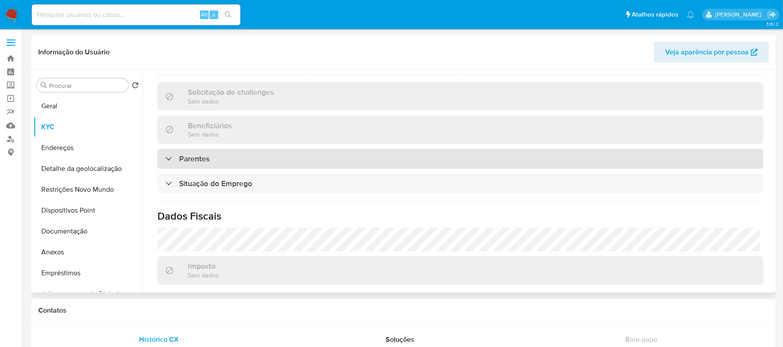
click at [187, 159] on h3 "Parentes" at bounding box center [194, 159] width 30 height 10
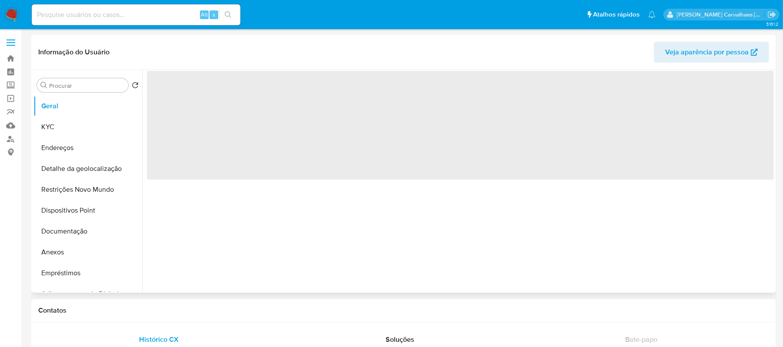
select select "10"
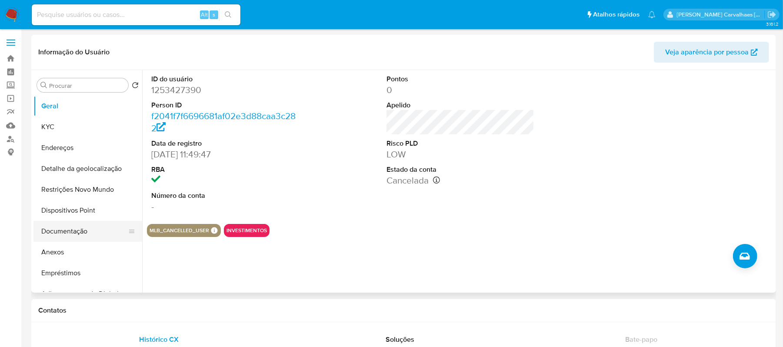
click at [76, 230] on button "Documentação" at bounding box center [84, 231] width 102 height 21
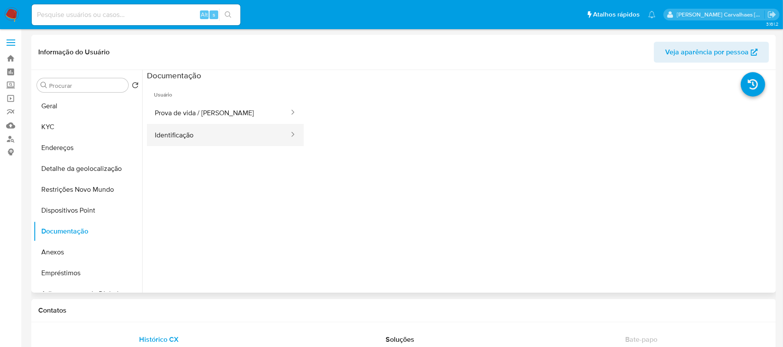
click at [216, 141] on button "Identificação" at bounding box center [218, 135] width 143 height 22
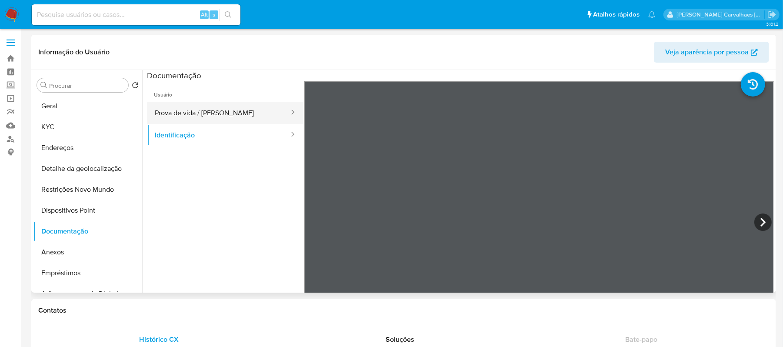
click at [204, 108] on button "Prova de vida / [PERSON_NAME]" at bounding box center [218, 113] width 143 height 22
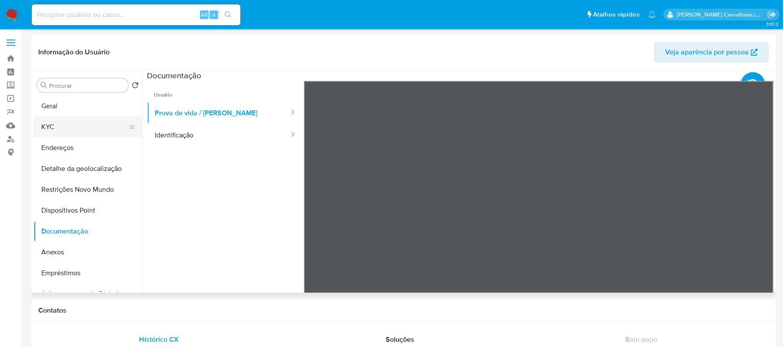
click at [67, 126] on button "KYC" at bounding box center [84, 127] width 102 height 21
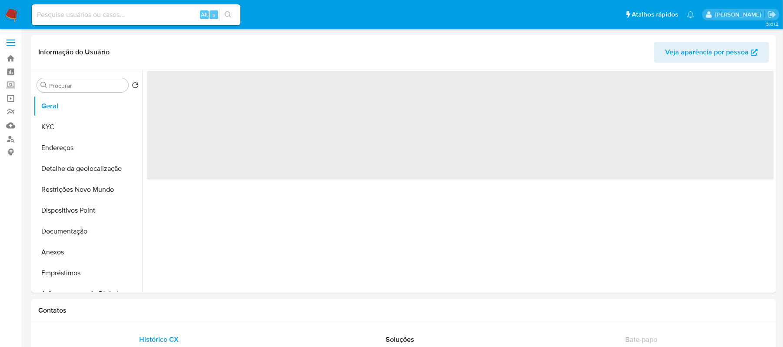
select select "10"
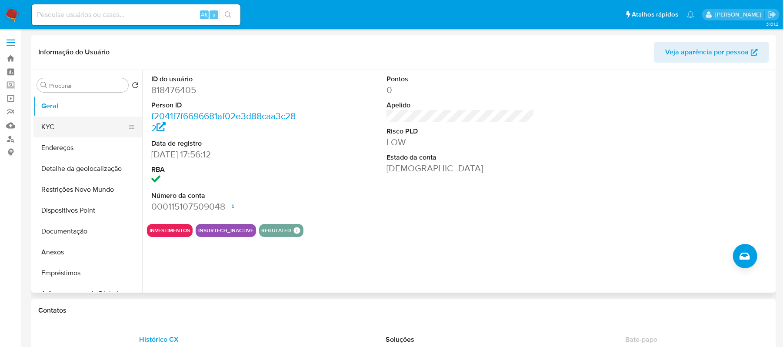
click at [58, 129] on button "KYC" at bounding box center [84, 127] width 102 height 21
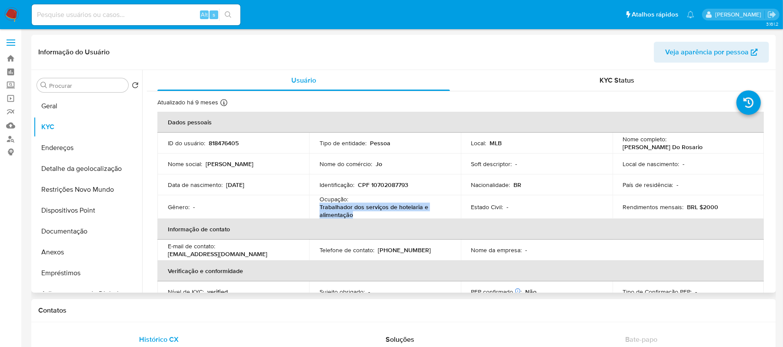
drag, startPoint x: 318, startPoint y: 207, endPoint x: 352, endPoint y: 214, distance: 35.1
click at [352, 214] on td "Ocupação : Trabalhador dos serviços de hotelaria e alimentação" at bounding box center [385, 206] width 152 height 23
copy p "Trabalhador dos serviços de hotelaria e alimentação"
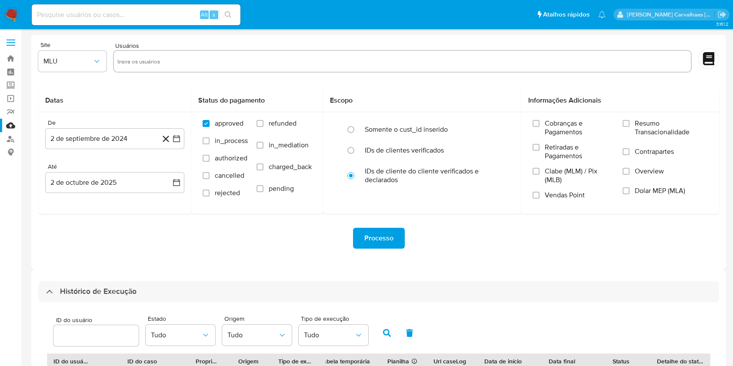
select select "10"
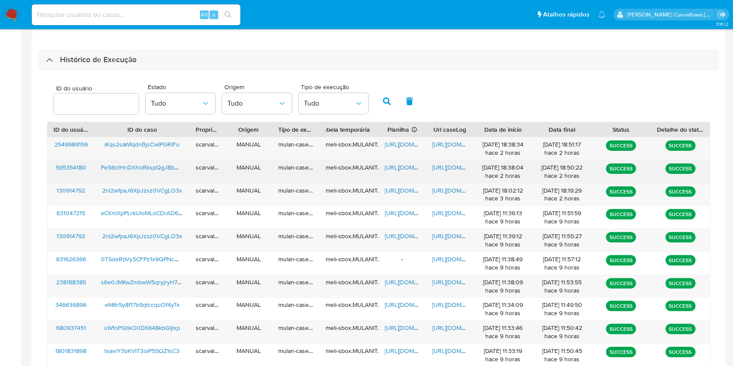
click at [403, 168] on span "[URL][DOMAIN_NAME]" at bounding box center [415, 167] width 60 height 9
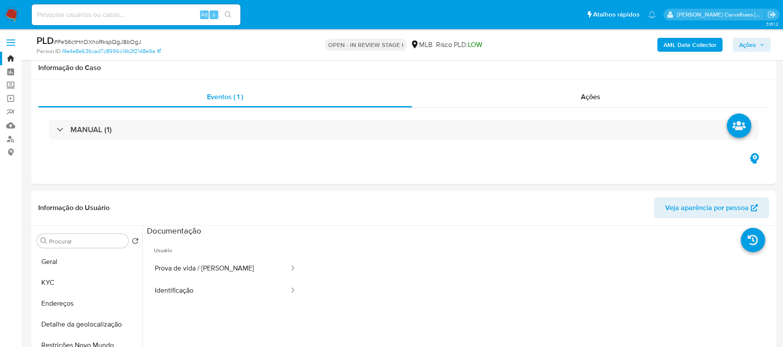
select select "10"
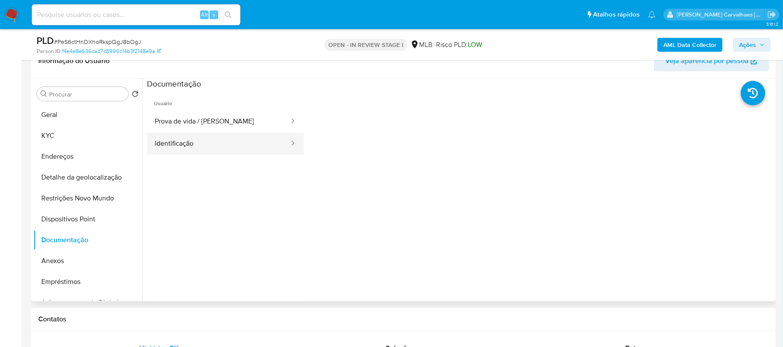
scroll to position [147, 0]
drag, startPoint x: 76, startPoint y: 197, endPoint x: 84, endPoint y: 216, distance: 21.4
click at [77, 197] on button "Restrições Novo Mundo" at bounding box center [87, 198] width 109 height 21
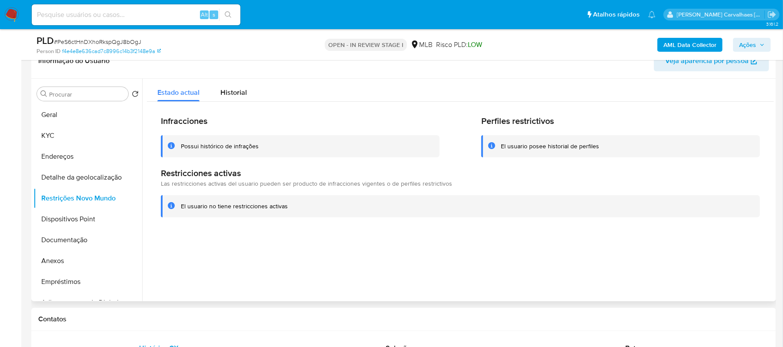
drag, startPoint x: 180, startPoint y: 206, endPoint x: 288, endPoint y: 210, distance: 107.9
click at [288, 210] on div "El usuario no tiene restricciones activas" at bounding box center [460, 206] width 599 height 22
click at [236, 96] on span "Historial" at bounding box center [234, 92] width 27 height 10
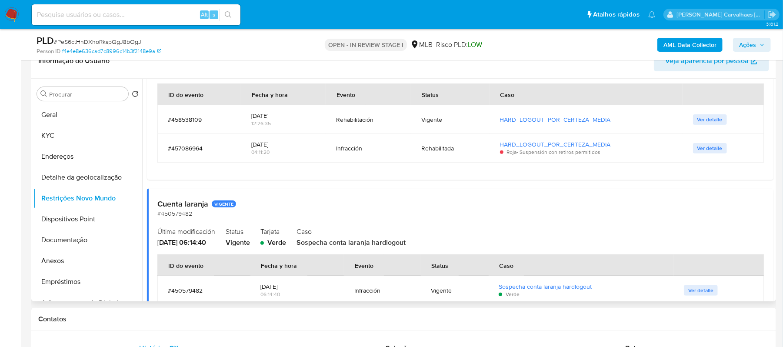
scroll to position [174, 0]
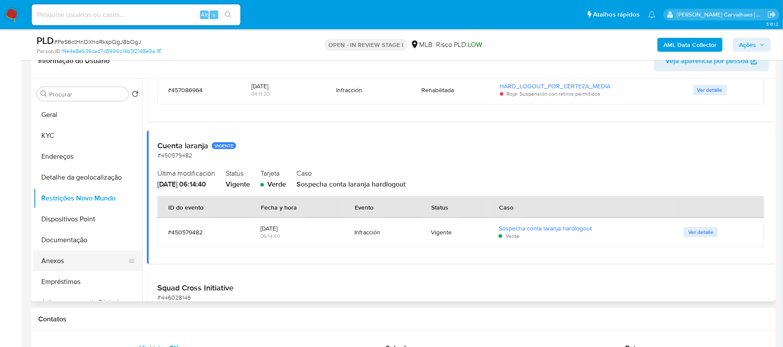
click at [74, 263] on button "Anexos" at bounding box center [84, 261] width 102 height 21
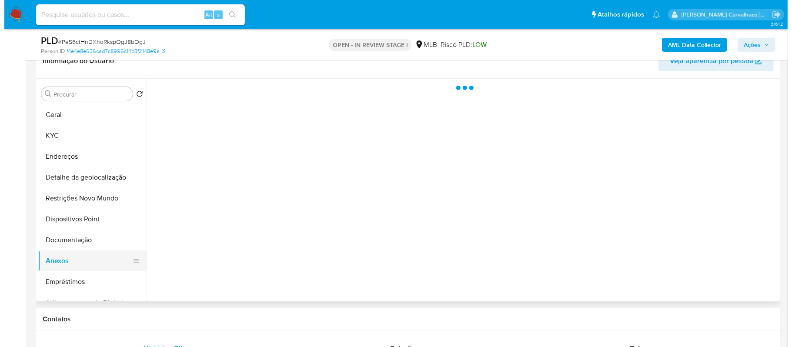
scroll to position [0, 0]
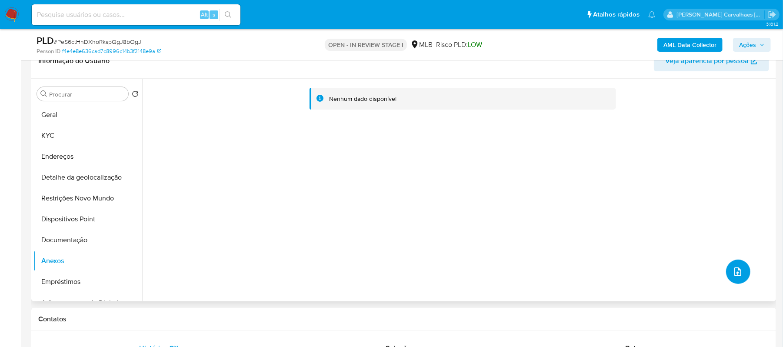
click at [738, 272] on icon "upload-file" at bounding box center [738, 272] width 10 height 10
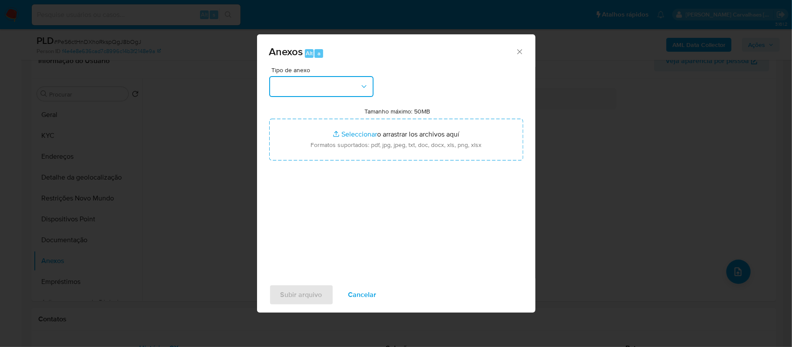
click at [364, 88] on icon "button" at bounding box center [364, 86] width 9 height 9
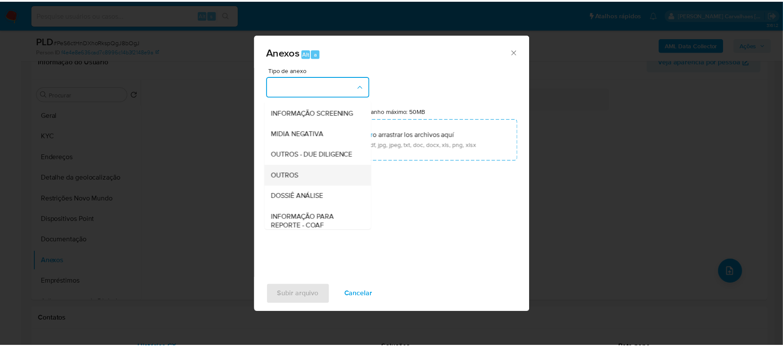
scroll to position [116, 0]
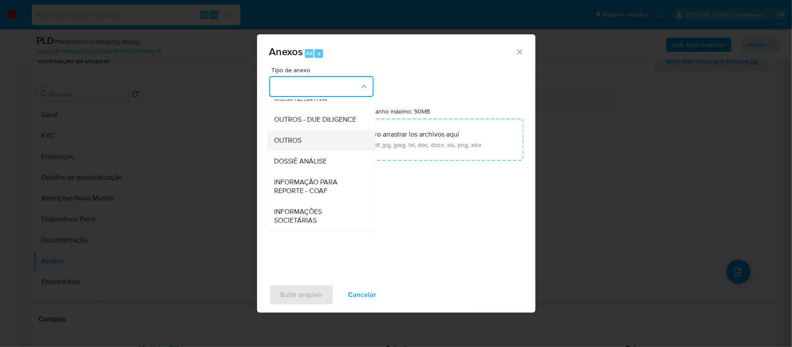
click at [286, 145] on span "OUTROS" at bounding box center [287, 140] width 27 height 9
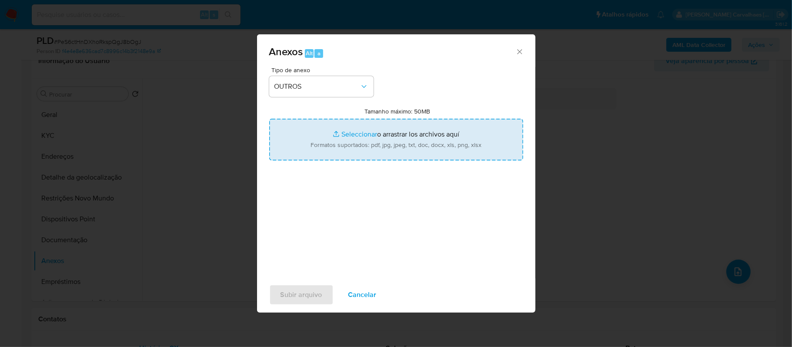
click at [349, 136] on input "Tamanho máximo: 50MB Seleccionar archivos" at bounding box center [396, 140] width 254 height 42
click at [357, 132] on input "Tamanho máximo: 50MB Seleccionar archivos" at bounding box center [396, 140] width 254 height 42
type input "C:\fakepath\SAR - XXXXX - CPF 16458609736 - LIDIA LUANA ROBERTA DA SILVA MOURA.…"
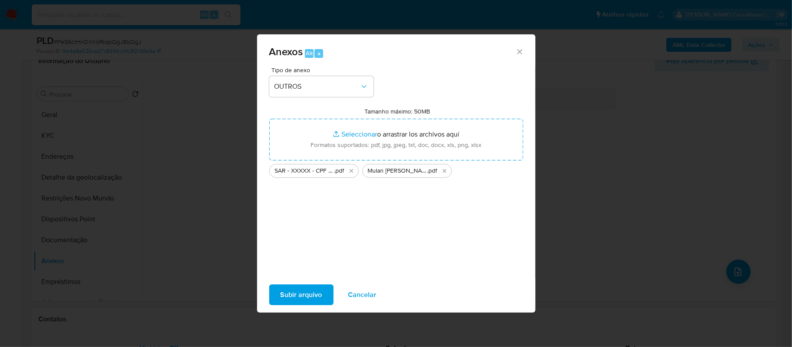
click at [294, 290] on span "Subir arquivo" at bounding box center [302, 294] width 42 height 19
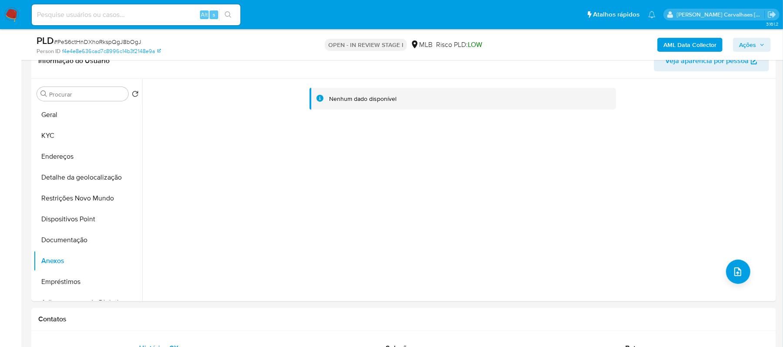
click at [752, 43] on span "Ações" at bounding box center [747, 45] width 17 height 14
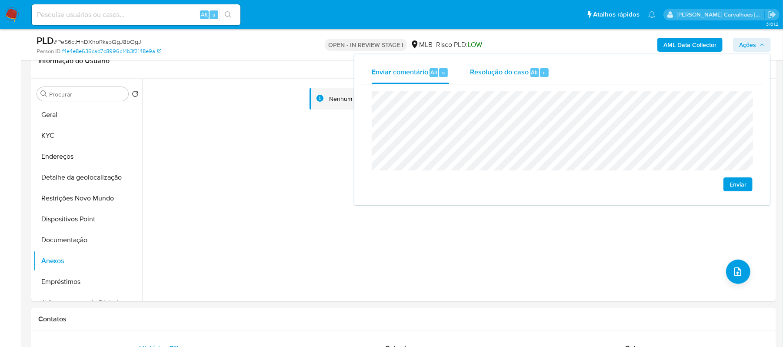
click at [496, 71] on span "Resolução do caso" at bounding box center [499, 72] width 59 height 10
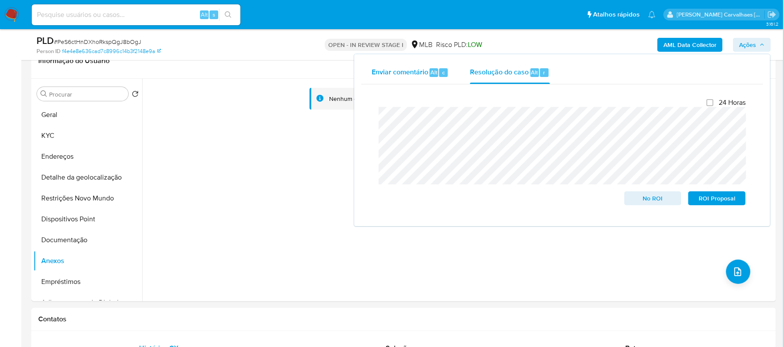
click at [410, 74] on span "Enviar comentário" at bounding box center [400, 72] width 57 height 10
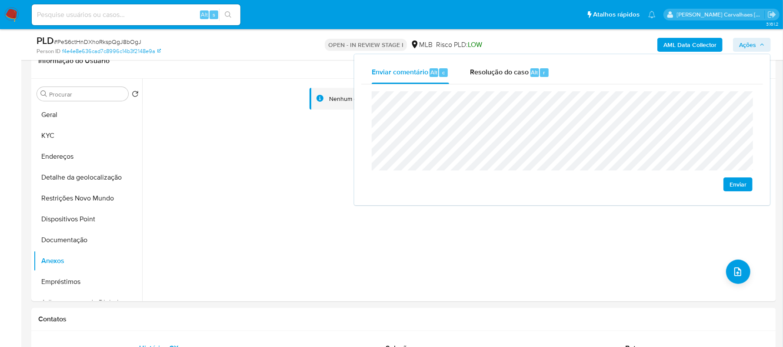
click at [631, 184] on div "Enviar" at bounding box center [562, 141] width 381 height 100
click at [493, 73] on span "Resolução do caso" at bounding box center [499, 72] width 59 height 10
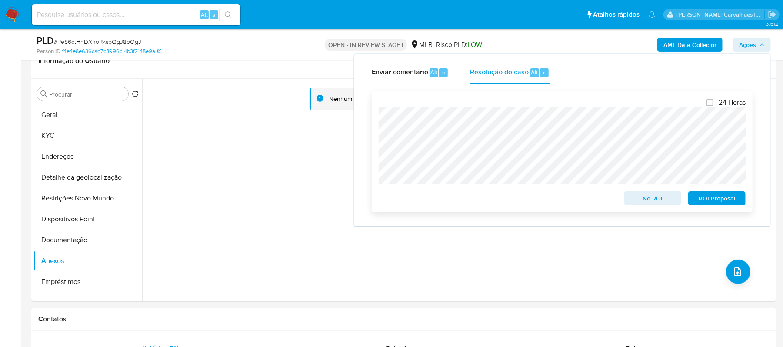
scroll to position [263, 0]
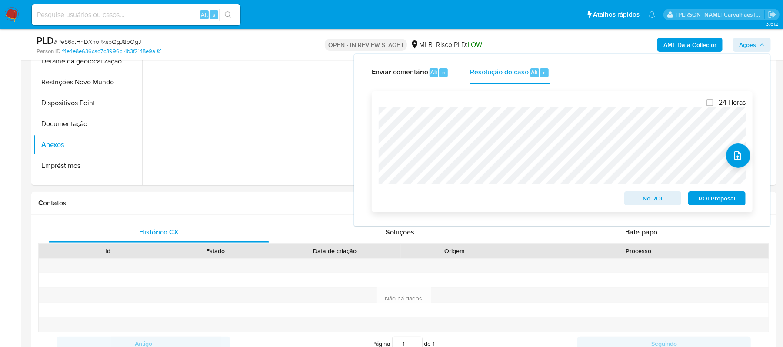
click at [717, 197] on span "ROI Proposal" at bounding box center [717, 198] width 45 height 12
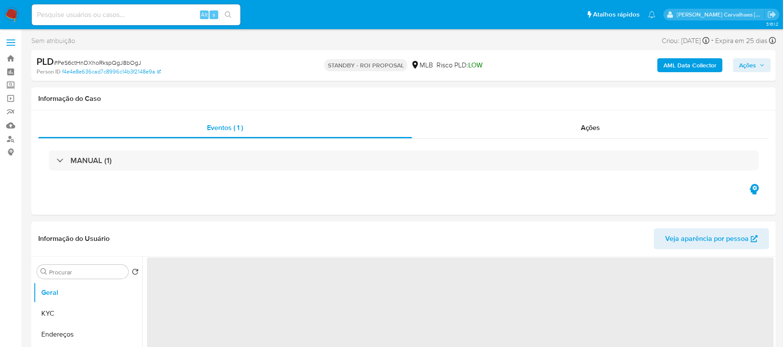
select select "10"
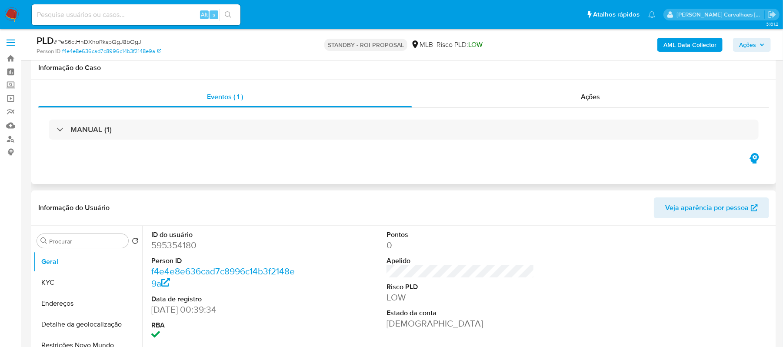
scroll to position [58, 0]
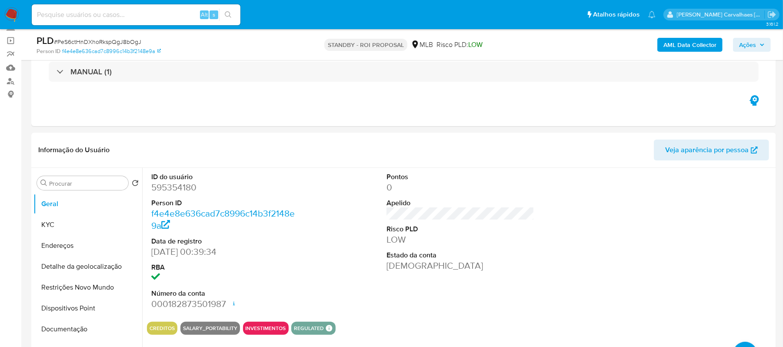
click at [65, 14] on input at bounding box center [136, 14] width 209 height 11
paste input "iKqs2saWIqdnBjsCwIPGRlFu"
type input "iKqs2saWIqdnBjsCwIPGRlFu"
click at [226, 17] on icon "search-icon" at bounding box center [228, 14] width 7 height 7
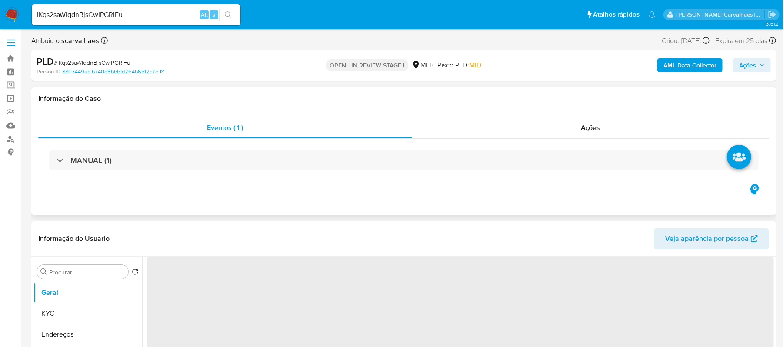
select select "10"
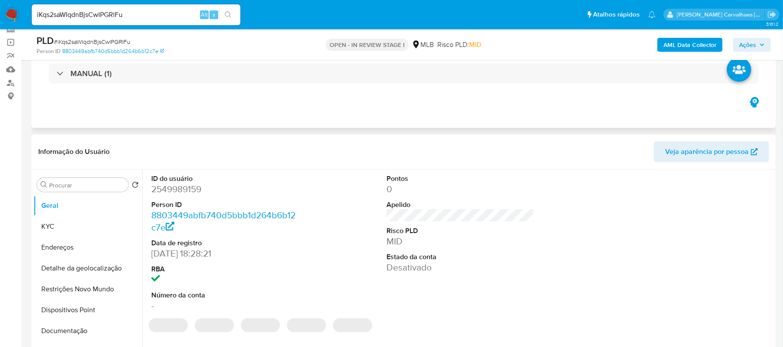
scroll to position [116, 0]
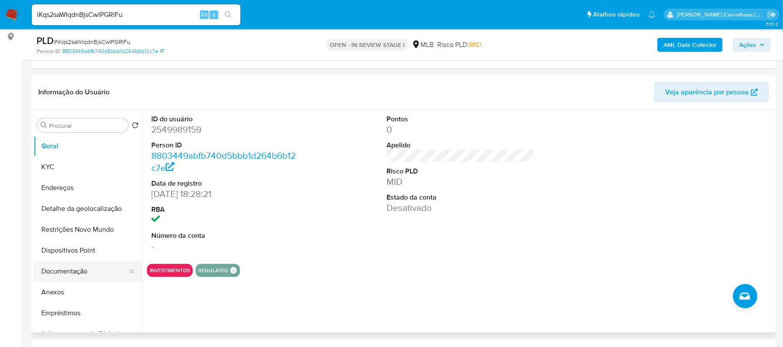
click at [61, 271] on button "Documentação" at bounding box center [84, 271] width 102 height 21
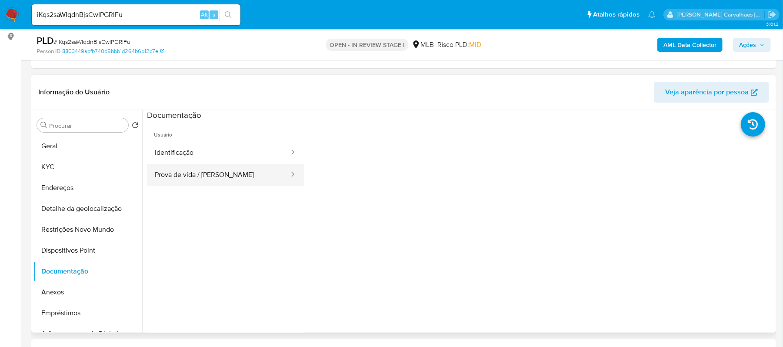
click at [239, 168] on button "Prova de vida / Selfie" at bounding box center [218, 175] width 143 height 22
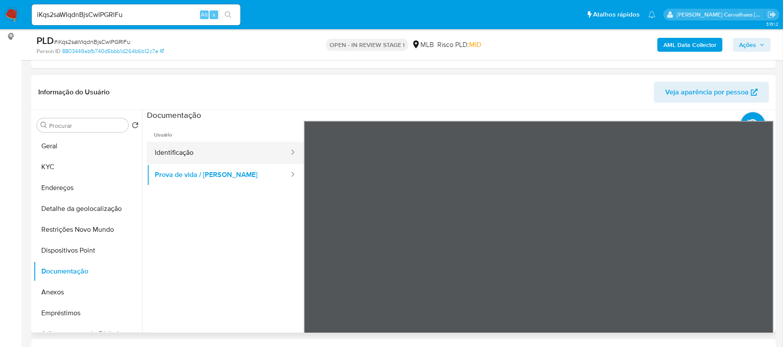
click at [167, 142] on button "Identificação" at bounding box center [218, 153] width 143 height 22
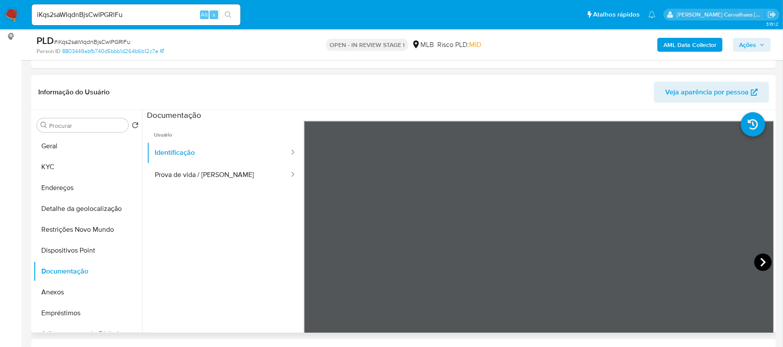
click at [755, 259] on icon at bounding box center [763, 262] width 17 height 17
click at [87, 146] on button "Geral" at bounding box center [84, 146] width 102 height 21
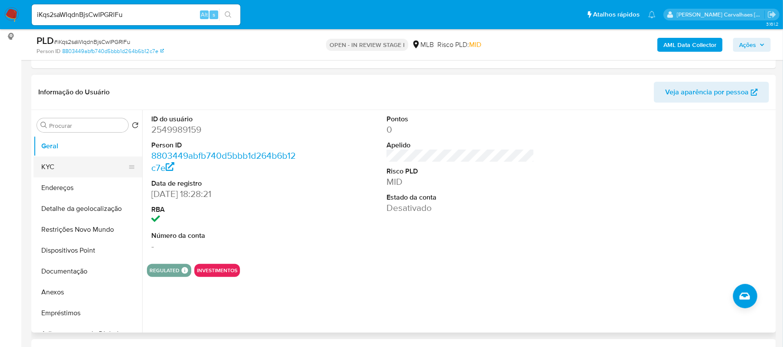
click at [53, 167] on button "KYC" at bounding box center [84, 167] width 102 height 21
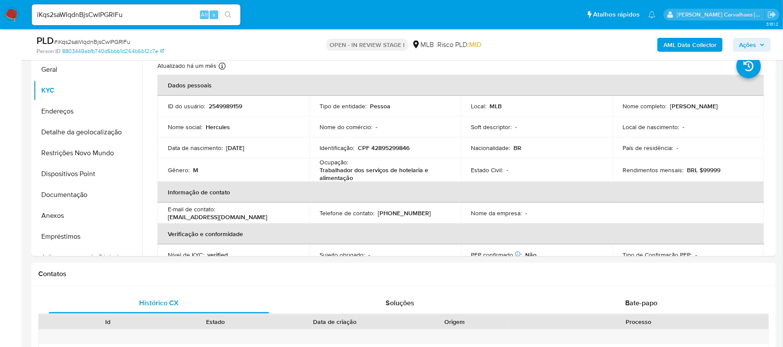
scroll to position [223, 0]
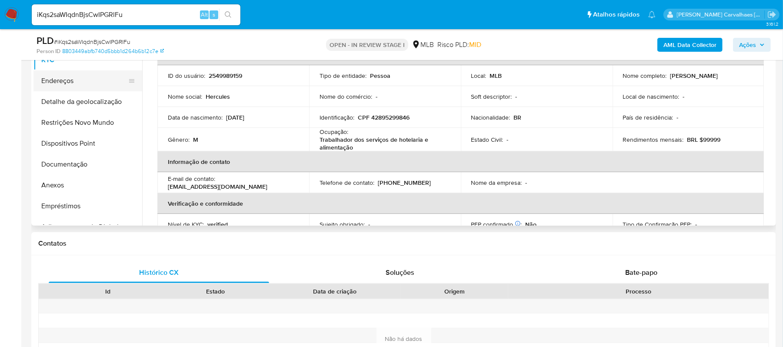
click at [74, 85] on button "Endereços" at bounding box center [84, 80] width 102 height 21
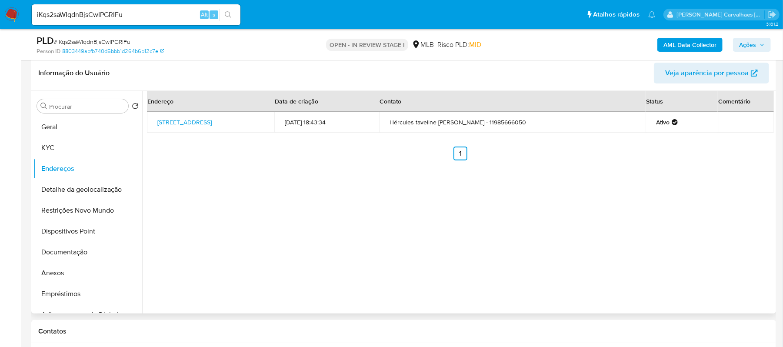
scroll to position [107, 0]
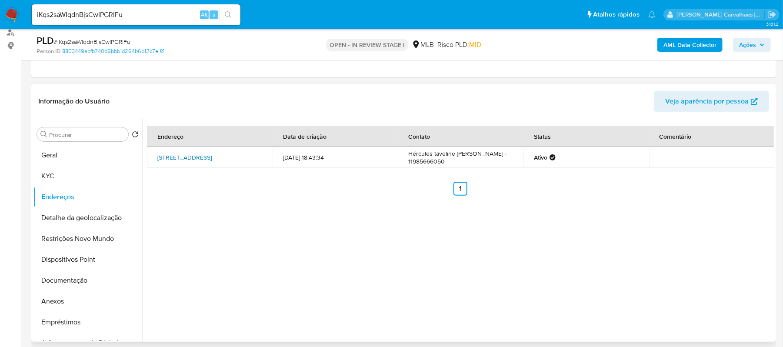
click at [180, 157] on link "Rua Leme 302, Itanhaém, São Paulo, 11743536, Brasil 302" at bounding box center [184, 157] width 54 height 9
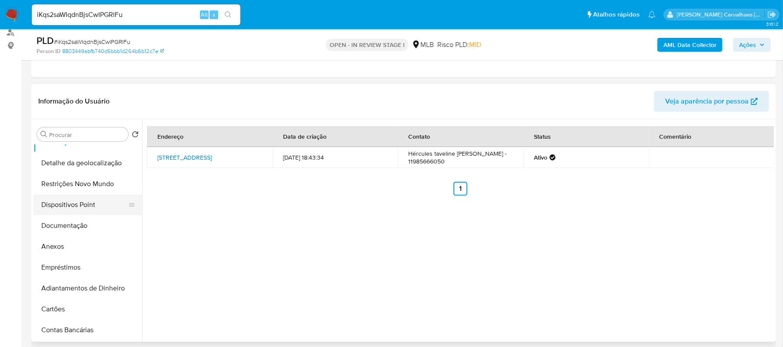
scroll to position [58, 0]
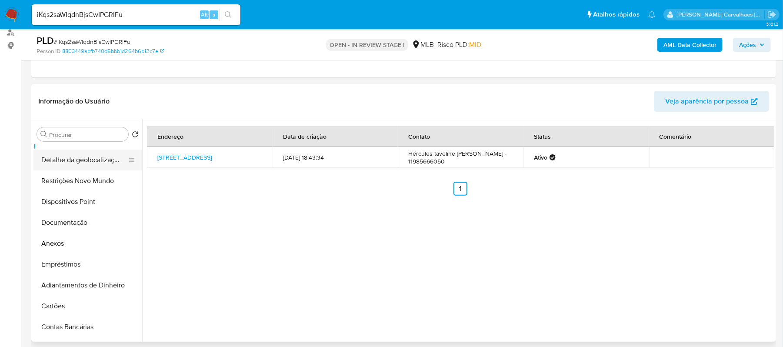
click at [102, 159] on button "Detalhe da geolocalização" at bounding box center [84, 160] width 102 height 21
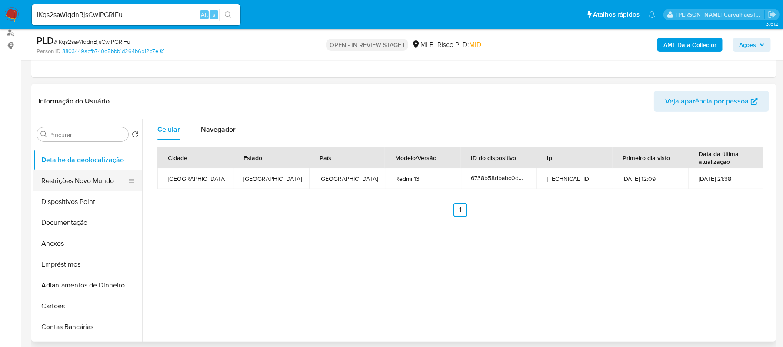
click at [87, 184] on button "Restrições Novo Mundo" at bounding box center [84, 181] width 102 height 21
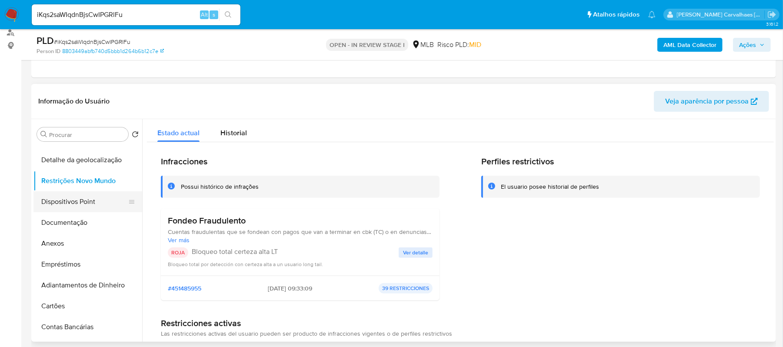
click at [96, 202] on button "Dispositivos Point" at bounding box center [84, 201] width 102 height 21
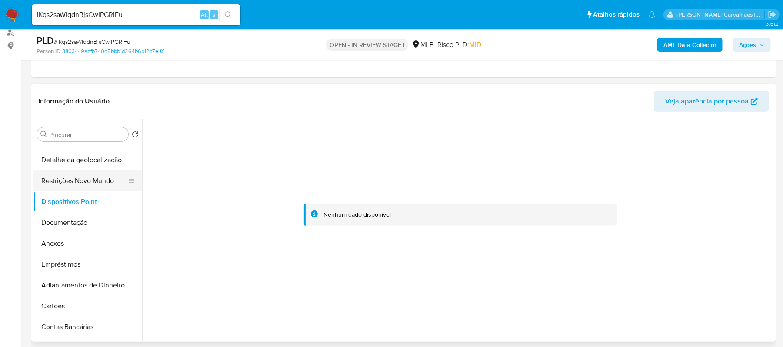
click at [85, 180] on button "Restrições Novo Mundo" at bounding box center [84, 181] width 102 height 21
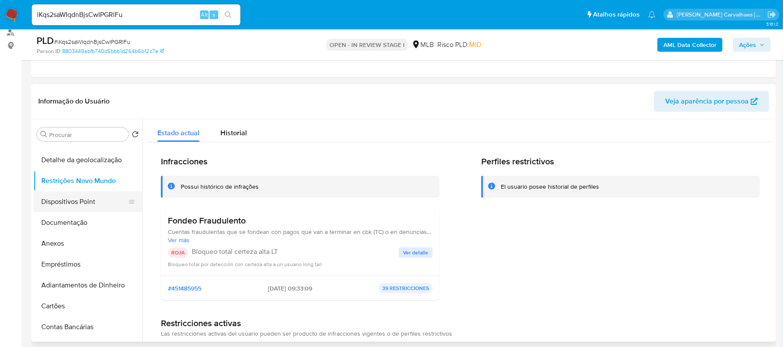
click at [56, 198] on button "Dispositivos Point" at bounding box center [84, 201] width 102 height 21
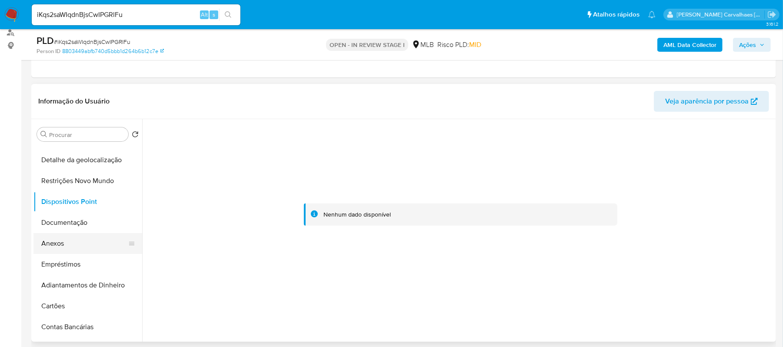
click at [65, 244] on button "Anexos" at bounding box center [84, 243] width 102 height 21
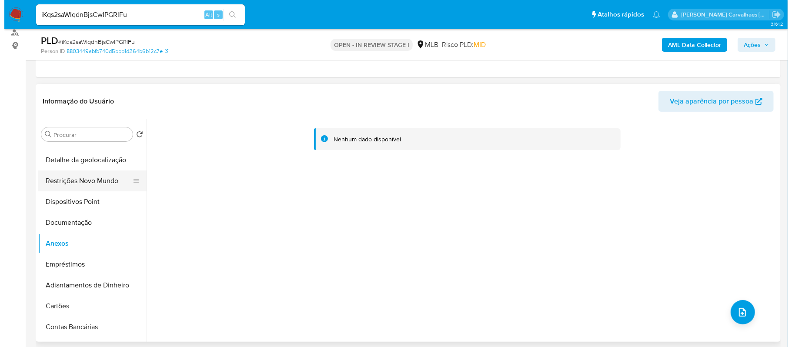
scroll to position [0, 0]
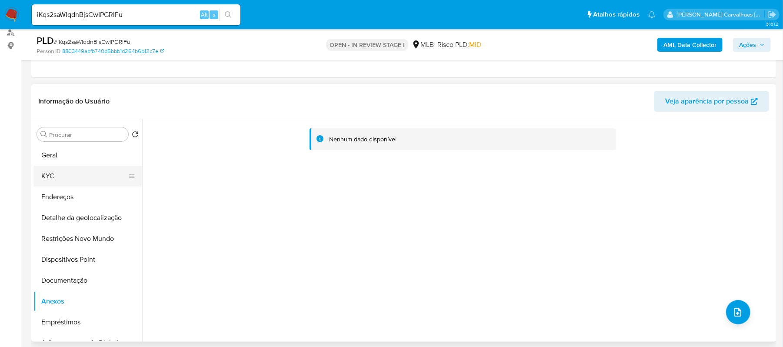
click at [58, 172] on button "KYC" at bounding box center [84, 176] width 102 height 21
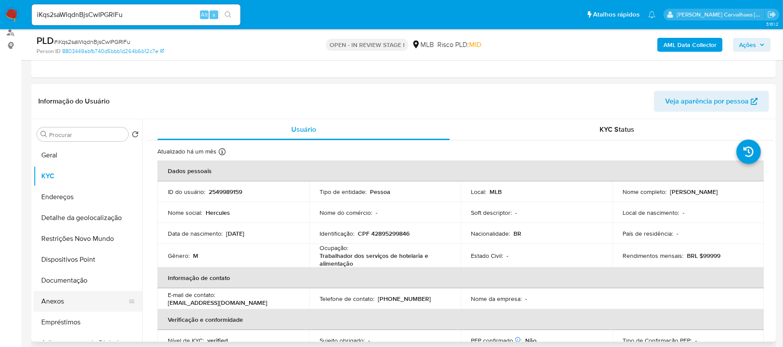
click at [60, 301] on button "Anexos" at bounding box center [84, 301] width 102 height 21
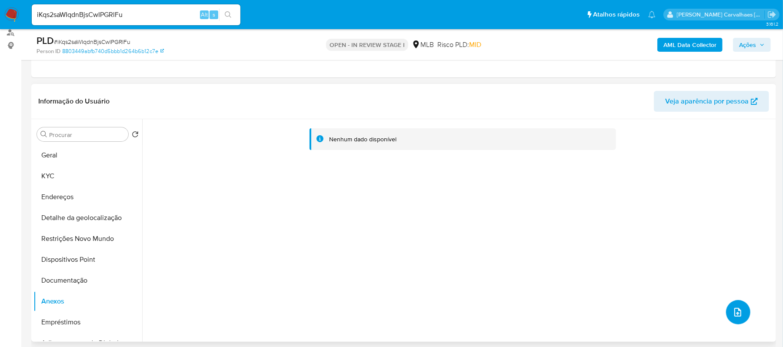
click at [728, 314] on button "upload-file" at bounding box center [738, 312] width 24 height 24
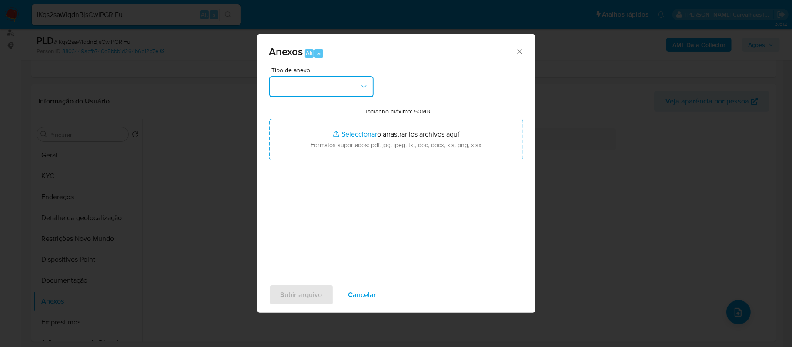
click at [361, 86] on icon "button" at bounding box center [364, 86] width 9 height 9
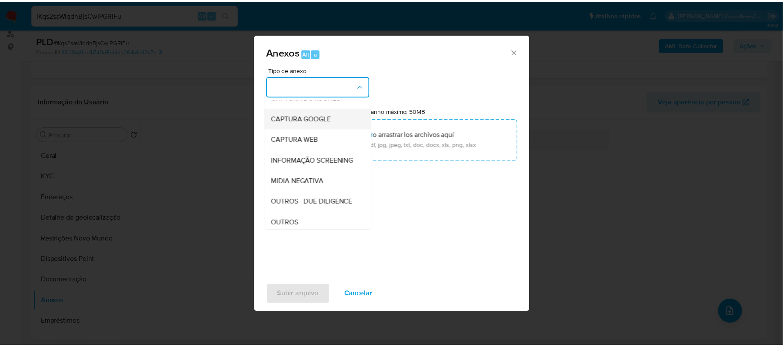
scroll to position [58, 0]
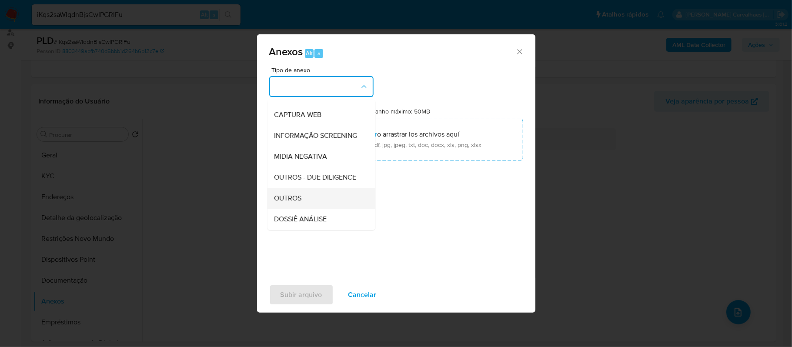
click at [309, 209] on div "OUTROS" at bounding box center [318, 198] width 89 height 21
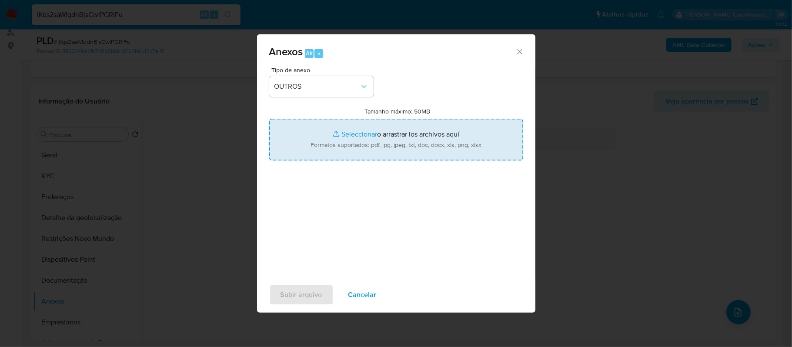
click at [347, 133] on input "Tamanho máximo: 50MB Seleccionar archivos" at bounding box center [396, 140] width 254 height 42
type input "C:\fakepath\SAR -xxxx- CPF 42895299846 - HERCULES TAVELINI CORREIA.pdf"
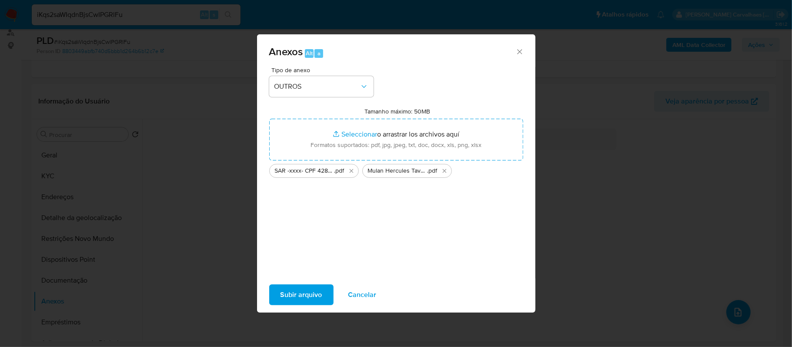
click at [286, 296] on span "Subir arquivo" at bounding box center [302, 294] width 42 height 19
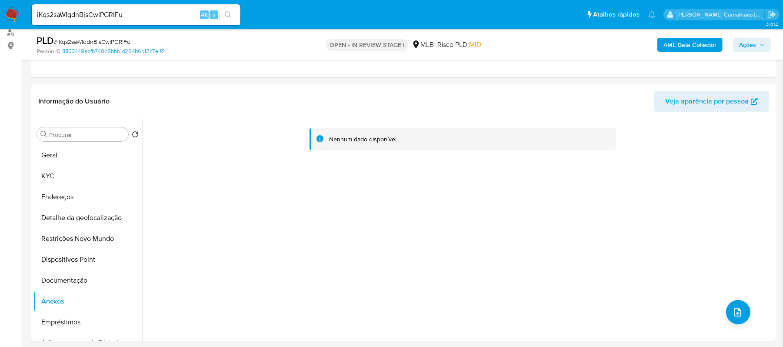
click at [744, 47] on span "Ações" at bounding box center [747, 45] width 17 height 14
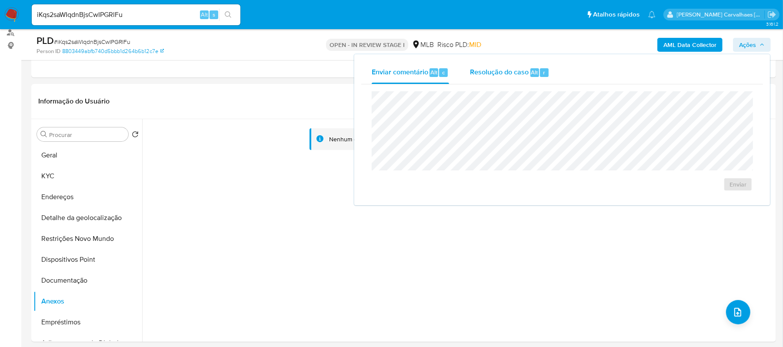
click at [502, 74] on span "Resolução do caso" at bounding box center [499, 72] width 59 height 10
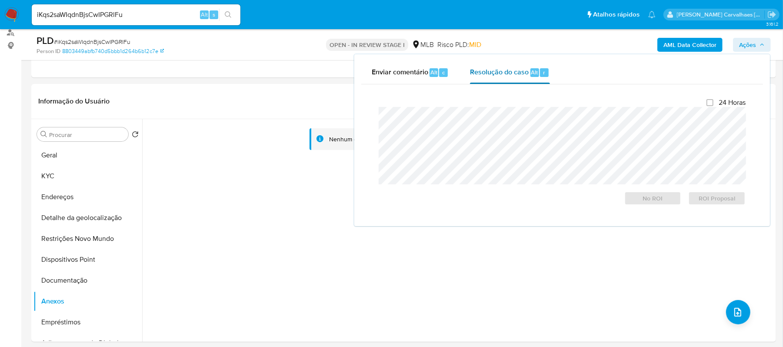
click at [487, 75] on span "Resolução do caso" at bounding box center [499, 72] width 59 height 10
click at [703, 199] on span "ROI Proposal" at bounding box center [717, 198] width 45 height 12
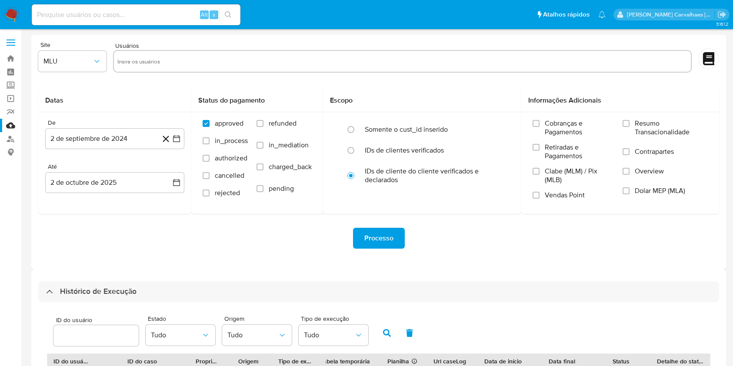
select select "10"
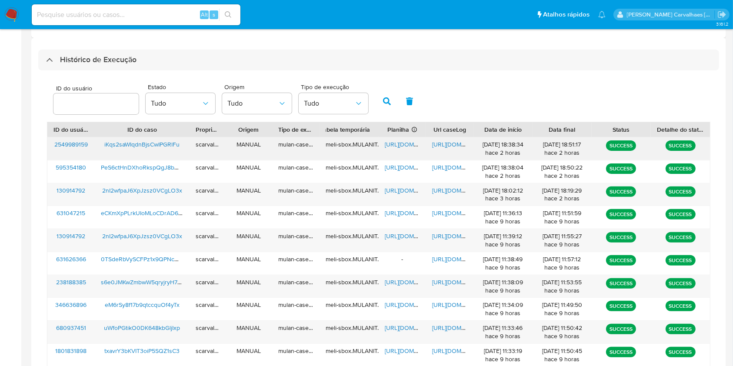
click at [450, 145] on span "[URL][DOMAIN_NAME]" at bounding box center [462, 144] width 60 height 9
click at [403, 144] on span "[URL][DOMAIN_NAME]" at bounding box center [415, 144] width 60 height 9
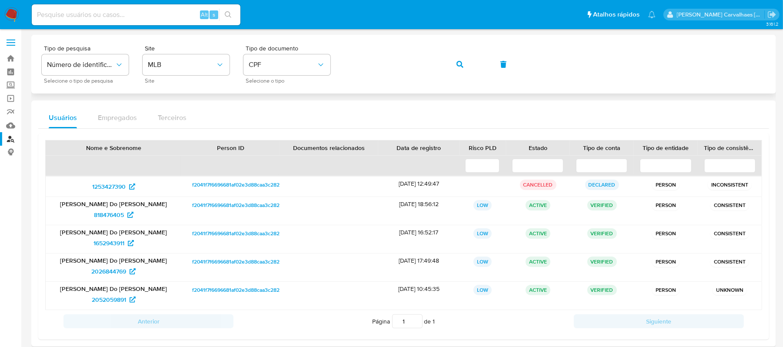
click at [337, 62] on div "Tipo de pesquisa Número de identificação Selecione o tipo de pesquisa Site MLB …" at bounding box center [404, 64] width 724 height 38
click at [454, 63] on button "button" at bounding box center [460, 64] width 30 height 21
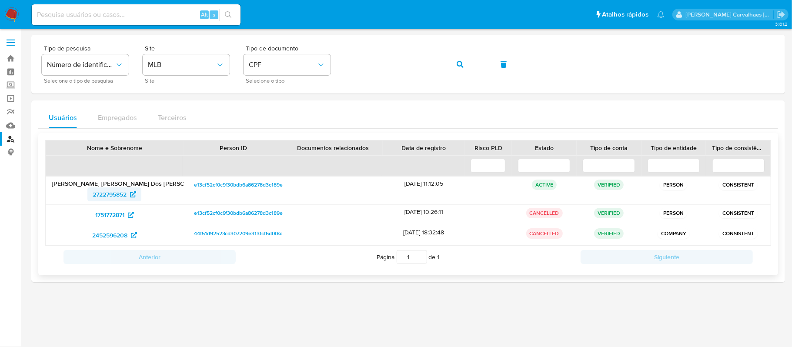
click at [117, 196] on span "2722795852" at bounding box center [110, 194] width 34 height 14
click at [125, 214] on span "1751772871" at bounding box center [114, 215] width 39 height 14
click at [127, 236] on span "2452596208" at bounding box center [109, 235] width 35 height 14
click at [343, 63] on div "Tipo de pesquisa Número de identificação Selecione o tipo de pesquisa Site MLB …" at bounding box center [408, 64] width 733 height 38
click at [461, 68] on span "button" at bounding box center [460, 64] width 7 height 19
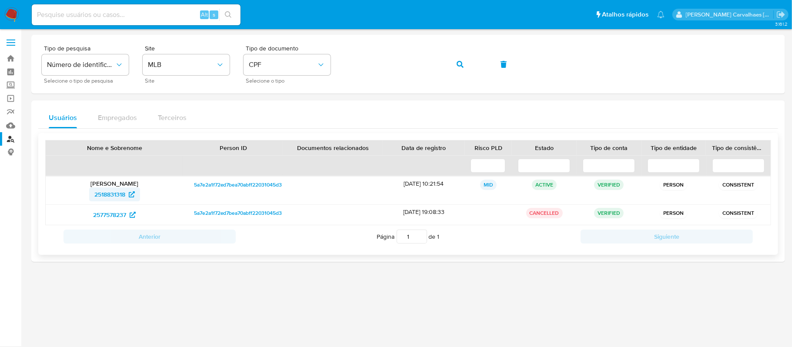
click at [111, 194] on span "2518831318" at bounding box center [109, 194] width 31 height 14
click at [333, 65] on div "Tipo de pesquisa Número de identificação Selecione o tipo de pesquisa Site MLB …" at bounding box center [408, 64] width 733 height 38
click at [460, 65] on icon "button" at bounding box center [460, 64] width 7 height 7
click at [133, 195] on icon at bounding box center [133, 194] width 6 height 6
click at [114, 225] on span "2605138203" at bounding box center [110, 223] width 34 height 14
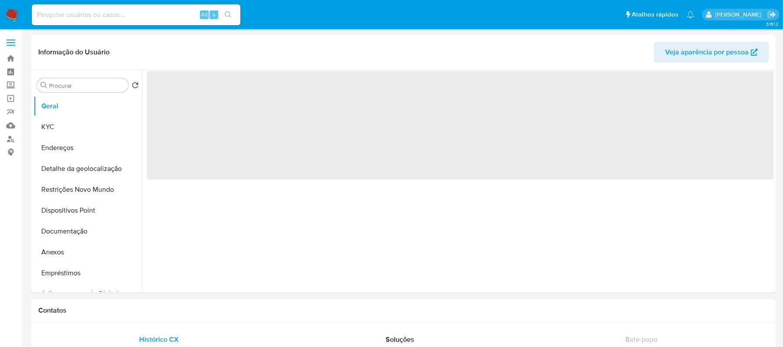
select select "10"
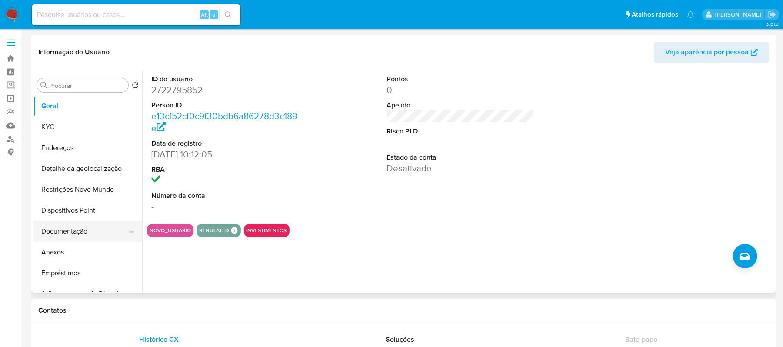
click at [58, 232] on button "Documentação" at bounding box center [84, 231] width 102 height 21
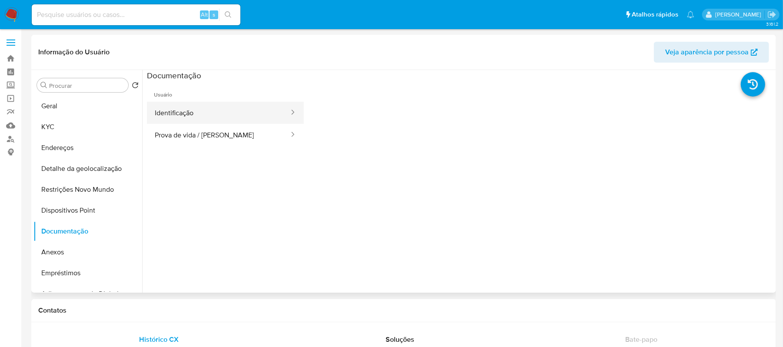
click at [259, 115] on button "Identificação" at bounding box center [218, 113] width 143 height 22
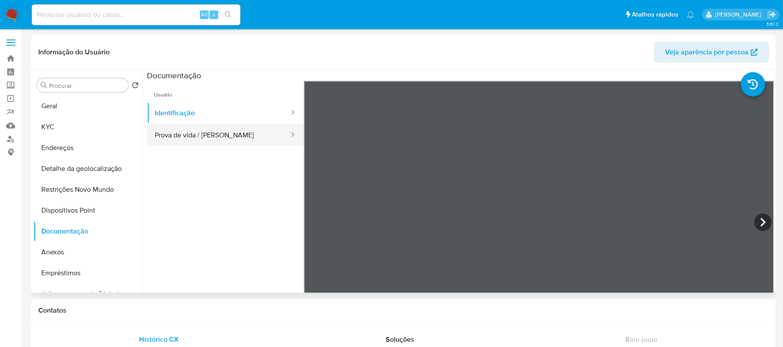
click at [242, 138] on button "Prova de vida / [PERSON_NAME]" at bounding box center [218, 135] width 143 height 22
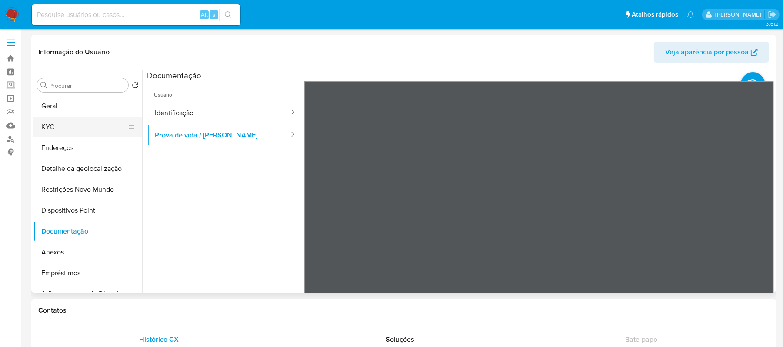
click at [61, 130] on button "KYC" at bounding box center [84, 127] width 102 height 21
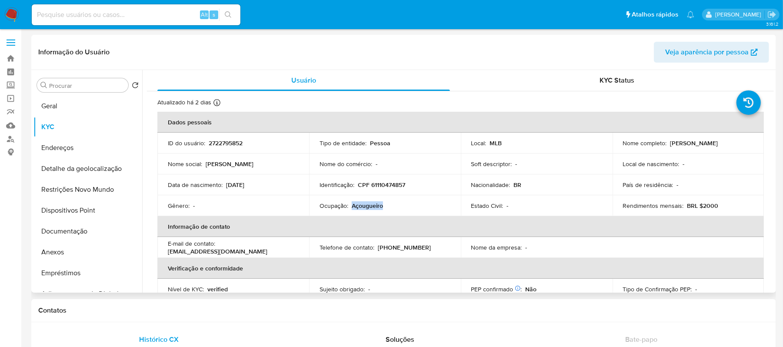
drag, startPoint x: 354, startPoint y: 204, endPoint x: 385, endPoint y: 204, distance: 31.3
click at [385, 204] on div "Ocupação : Açougueiro" at bounding box center [385, 206] width 131 height 8
copy p "Açougueiro"
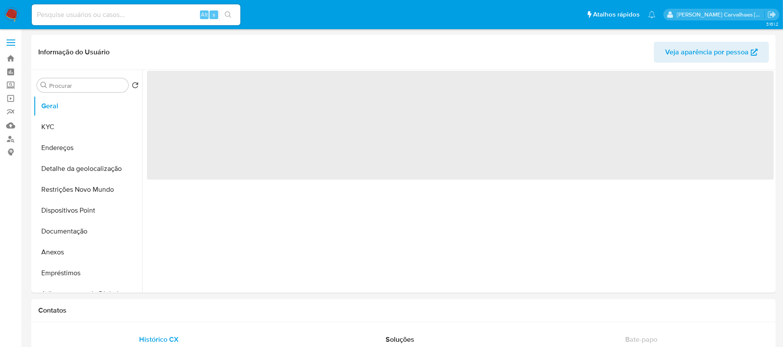
select select "10"
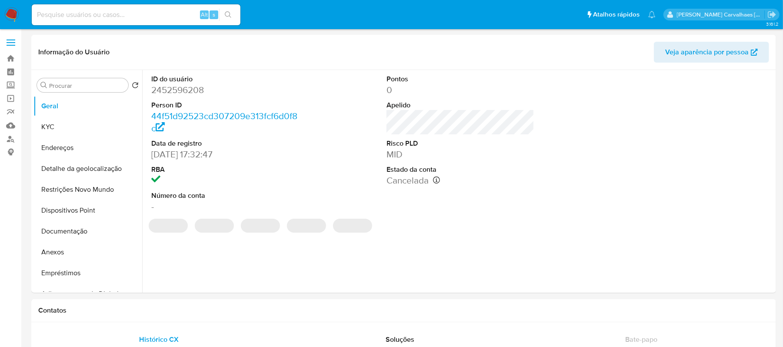
select select "10"
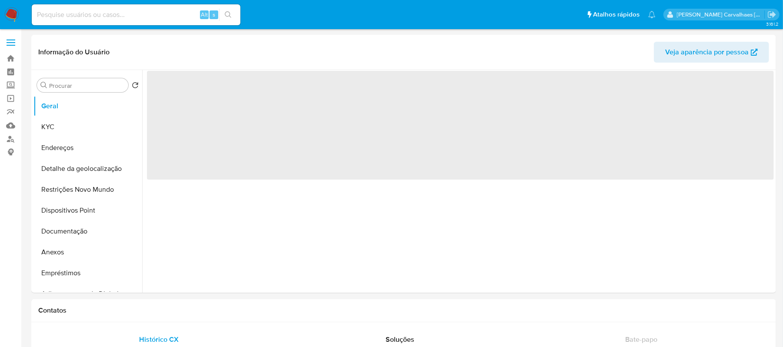
select select "10"
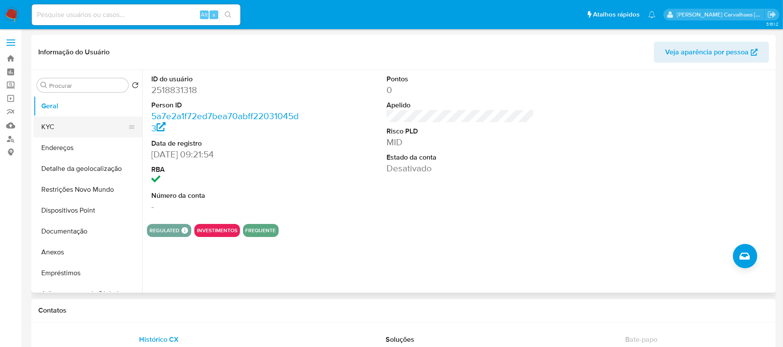
click at [56, 129] on button "KYC" at bounding box center [84, 127] width 102 height 21
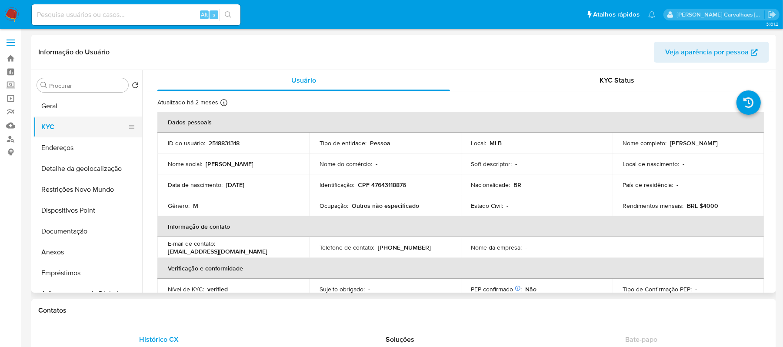
click at [44, 127] on button "KYC" at bounding box center [84, 127] width 102 height 21
drag, startPoint x: 350, startPoint y: 206, endPoint x: 406, endPoint y: 204, distance: 56.1
click at [421, 207] on div "Ocupação : Outros não especificado" at bounding box center [385, 206] width 131 height 8
copy p "Outros não especificado"
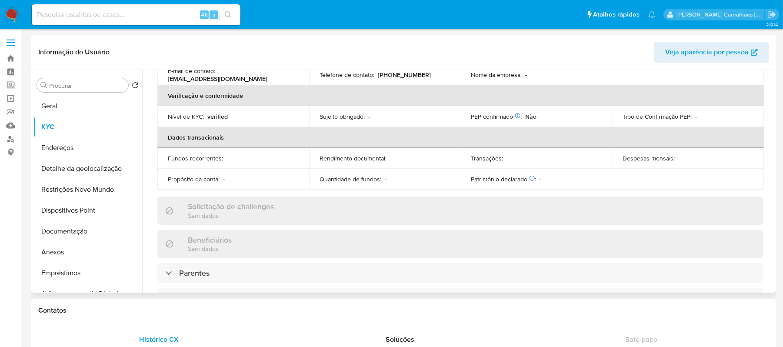
scroll to position [174, 0]
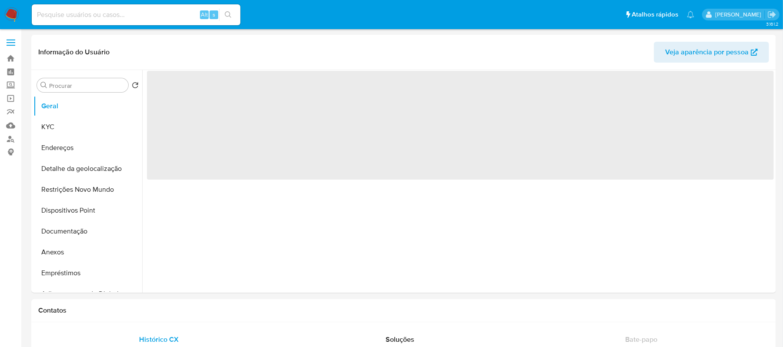
select select "10"
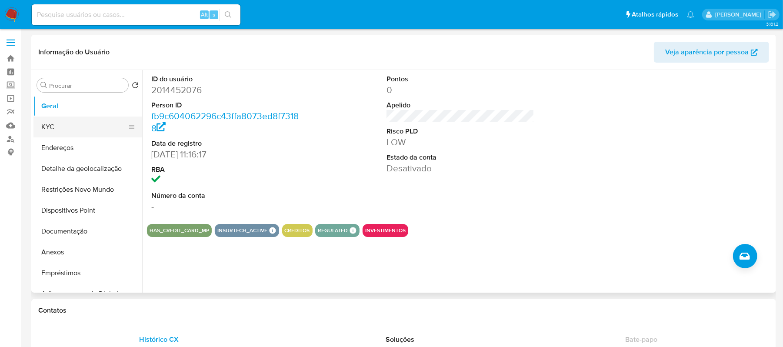
click at [65, 129] on button "KYC" at bounding box center [84, 127] width 102 height 21
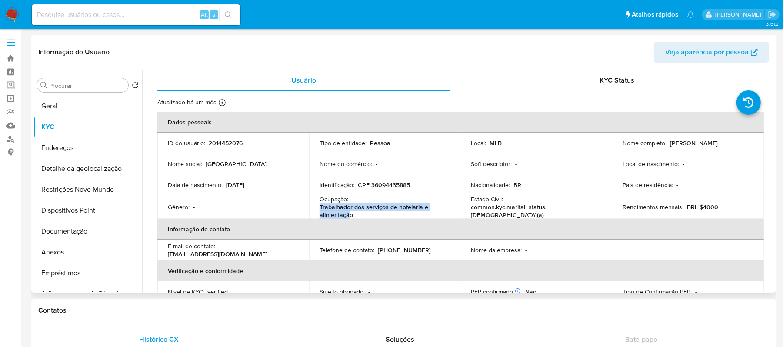
drag, startPoint x: 320, startPoint y: 207, endPoint x: 349, endPoint y: 214, distance: 29.5
click at [349, 214] on p "Trabalhador dos serviços de hotelaria e alimentação" at bounding box center [383, 211] width 127 height 16
drag, startPoint x: 345, startPoint y: 214, endPoint x: 321, endPoint y: 206, distance: 25.5
click at [321, 206] on p "Trabalhador dos serviços de hotelaria e alimentação" at bounding box center [383, 211] width 127 height 16
drag, startPoint x: 320, startPoint y: 206, endPoint x: 355, endPoint y: 215, distance: 36.4
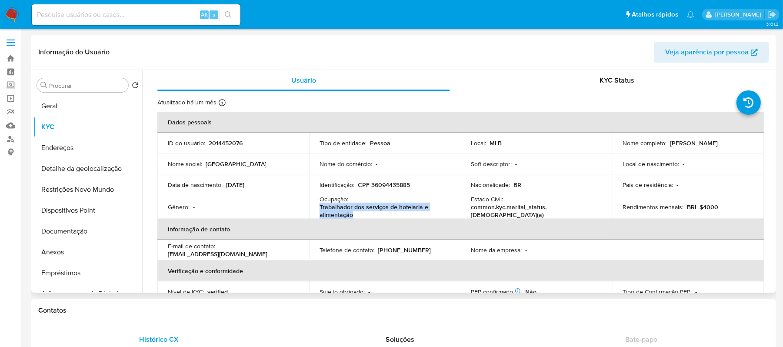
click at [355, 215] on p "Trabalhador dos serviços de hotelaria e alimentação" at bounding box center [383, 211] width 127 height 16
copy p "Trabalhador dos serviços de hotelaria e alimentação"
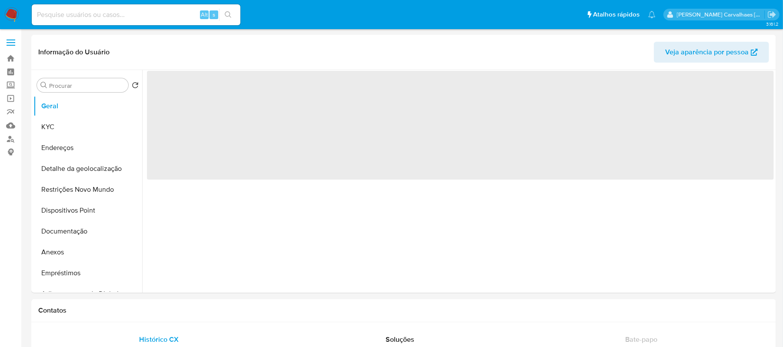
select select "10"
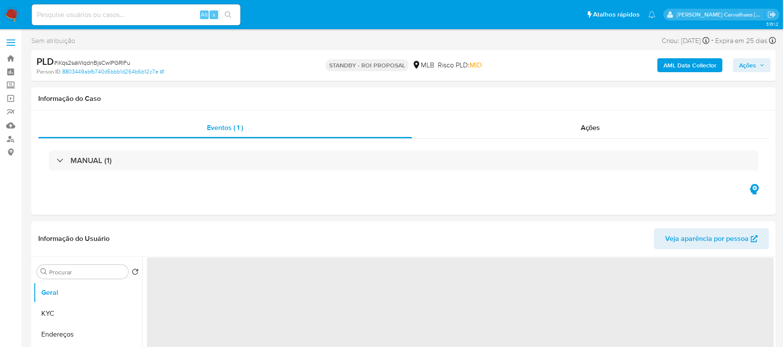
select select "10"
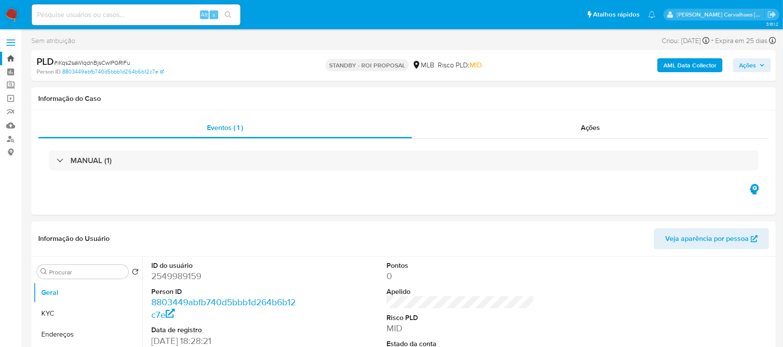
click at [11, 57] on link "Bandeja" at bounding box center [52, 58] width 104 height 13
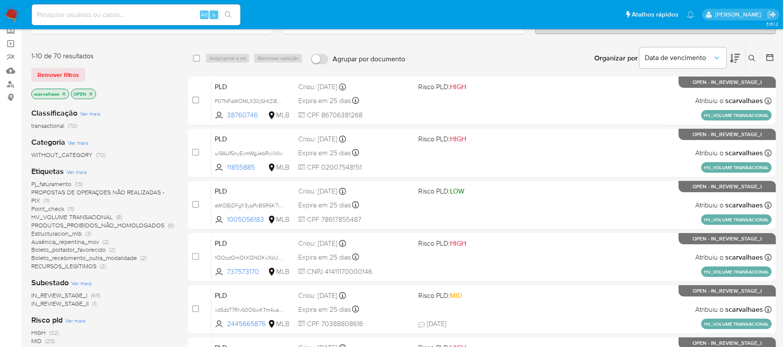
scroll to position [58, 0]
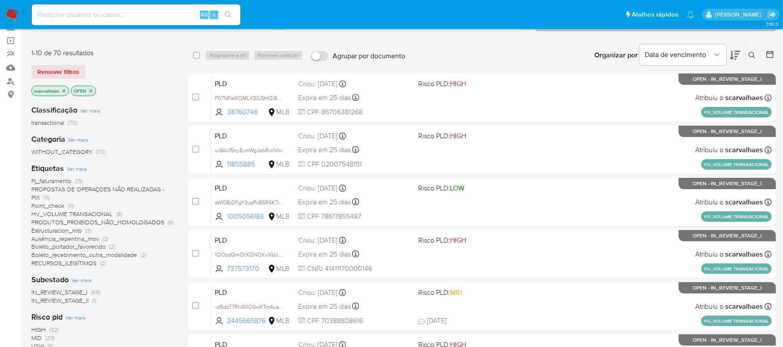
click at [86, 264] on span "RECURSOS_ILEGÍTIMOS" at bounding box center [63, 263] width 65 height 9
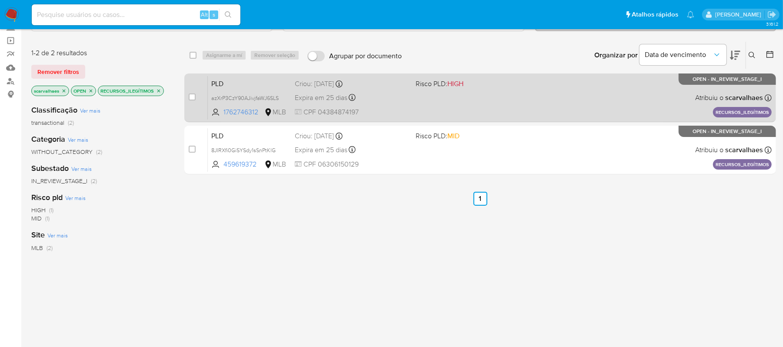
click at [496, 91] on div "PLD azXrP3CzY90AJivjfaWJ6SLS 1762746312 MLB Risco PLD: HIGH Criou: 12/09/2025 C…" at bounding box center [490, 98] width 564 height 44
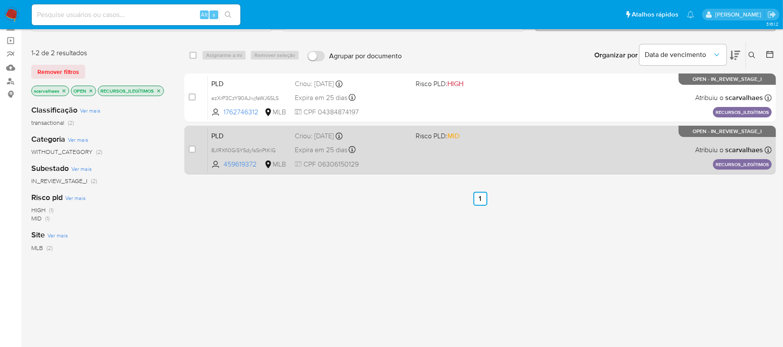
click at [472, 151] on div "PLD 8JIRXfi0GiSYSdy1sSnPtKlG 459619372 MLB Risco PLD: MID Criou: 12/09/2025 Cri…" at bounding box center [490, 150] width 564 height 44
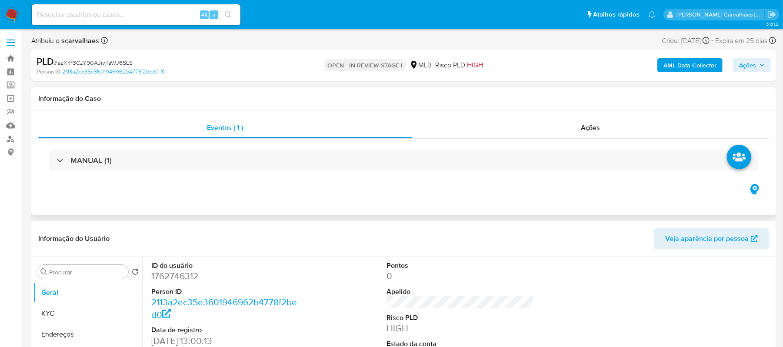
select select "10"
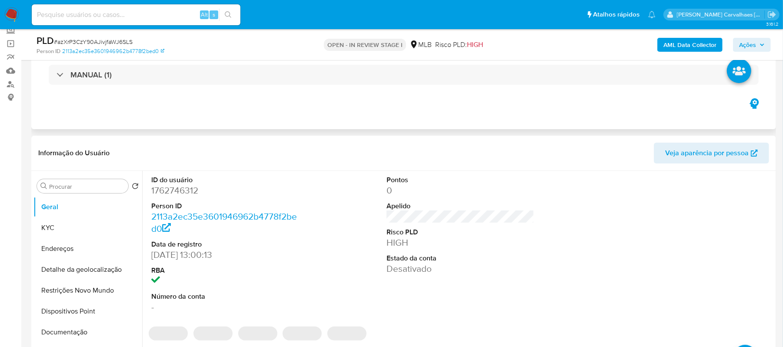
scroll to position [58, 0]
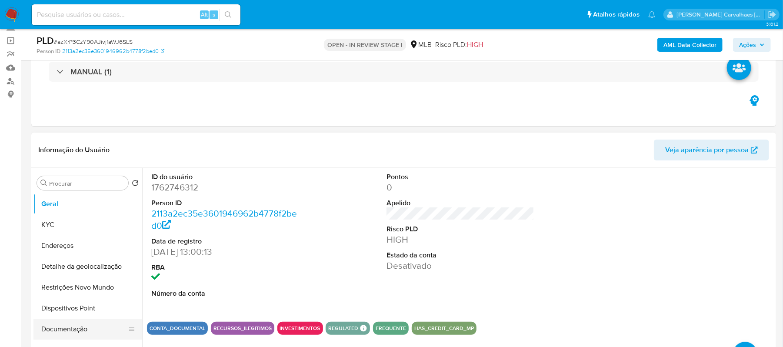
click at [77, 328] on button "Documentação" at bounding box center [84, 329] width 102 height 21
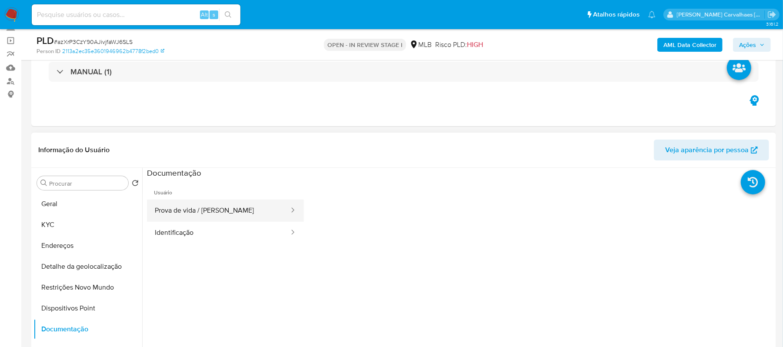
click at [234, 218] on button "Prova de vida / [PERSON_NAME]" at bounding box center [218, 211] width 143 height 22
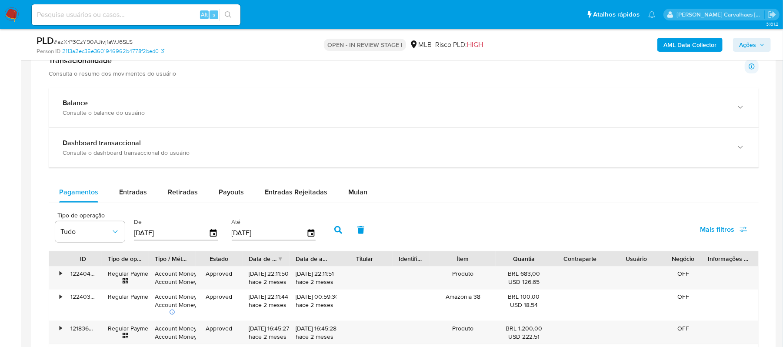
scroll to position [638, 0]
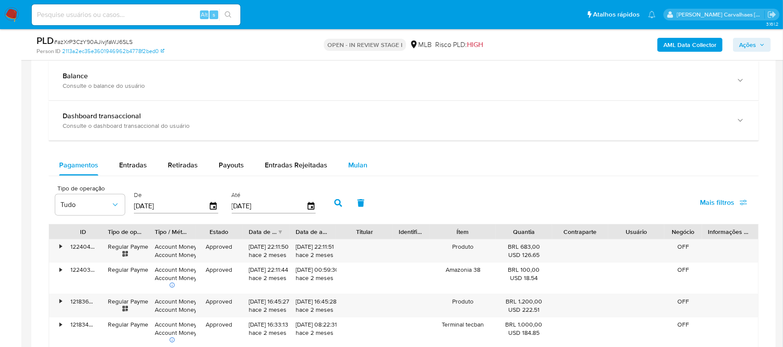
click at [353, 167] on span "Mulan" at bounding box center [357, 165] width 19 height 10
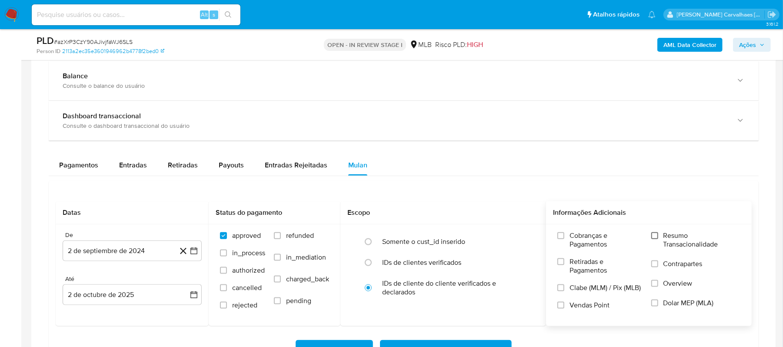
click at [655, 238] on input "Resumo Transacionalidade" at bounding box center [655, 235] width 7 height 7
click at [194, 255] on icon "button" at bounding box center [194, 251] width 9 height 9
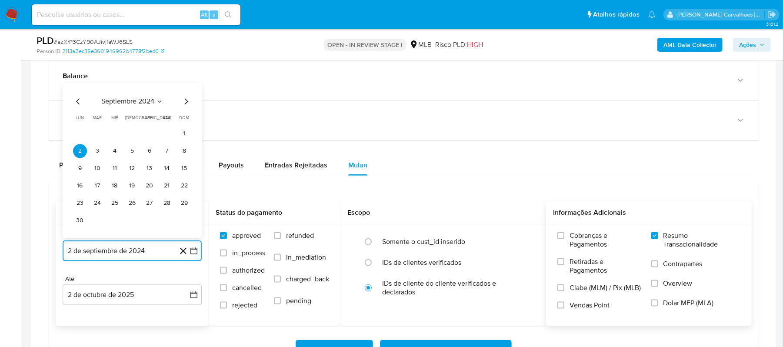
click at [183, 104] on icon "Mes siguiente" at bounding box center [186, 102] width 10 height 10
click at [186, 122] on icon "Mes siguiente" at bounding box center [186, 119] width 10 height 10
click at [185, 106] on icon "Mes siguiente" at bounding box center [186, 102] width 10 height 10
click at [185, 118] on icon "Mes siguiente" at bounding box center [186, 119] width 10 height 10
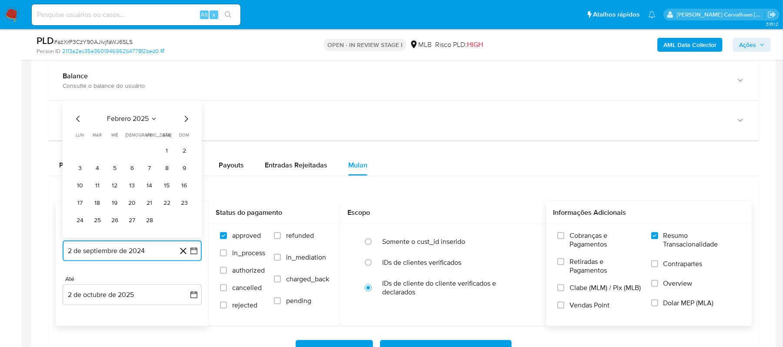
click at [185, 118] on icon "Mes siguiente" at bounding box center [186, 119] width 10 height 10
click at [185, 105] on icon "Mes siguiente" at bounding box center [186, 102] width 3 height 6
click at [187, 124] on icon "Mes siguiente" at bounding box center [186, 119] width 10 height 10
click at [187, 122] on icon "Mes siguiente" at bounding box center [186, 119] width 10 height 10
click at [183, 105] on icon "Mes siguiente" at bounding box center [186, 102] width 10 height 10
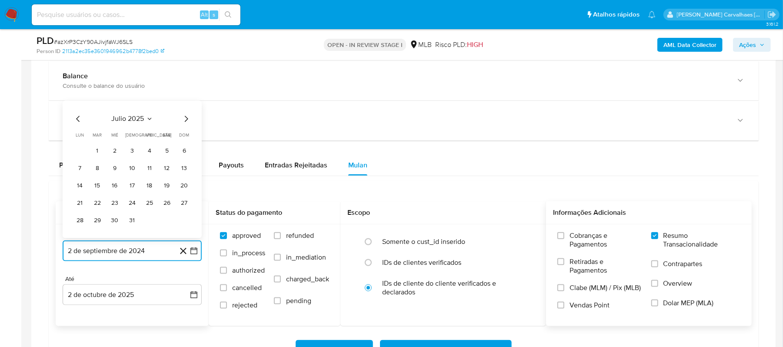
click at [186, 119] on icon "Mes siguiente" at bounding box center [186, 119] width 10 height 10
click at [148, 152] on button "1" at bounding box center [150, 151] width 14 height 14
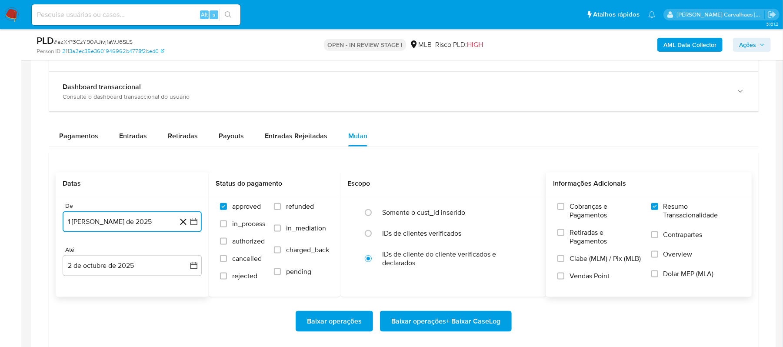
scroll to position [696, 0]
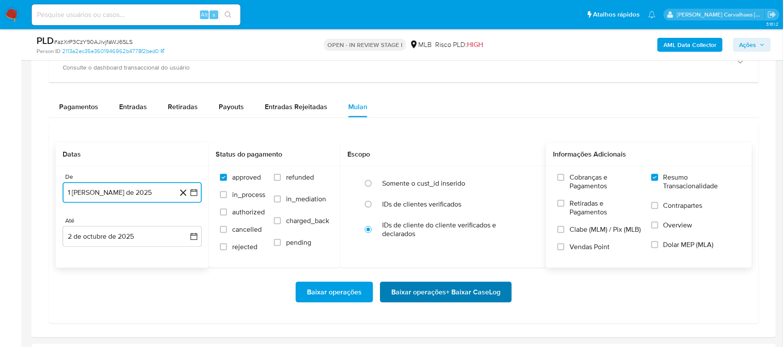
click at [423, 294] on span "Baixar operações + Baixar CaseLog" at bounding box center [445, 292] width 109 height 19
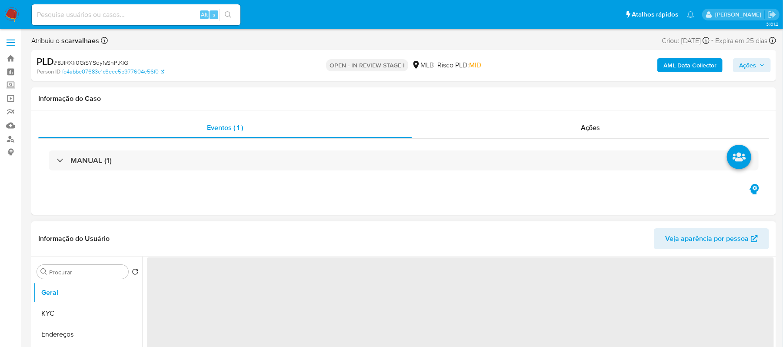
select select "10"
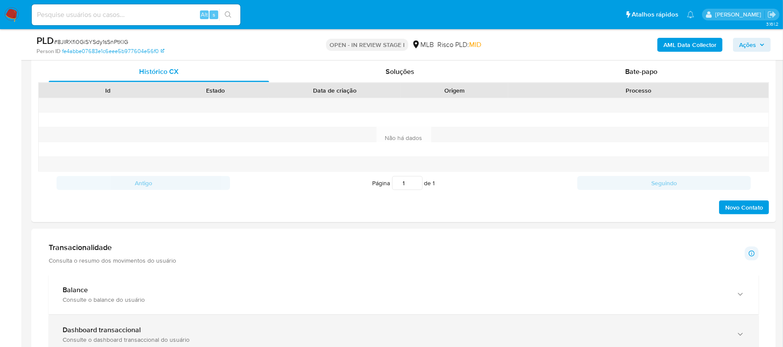
scroll to position [522, 0]
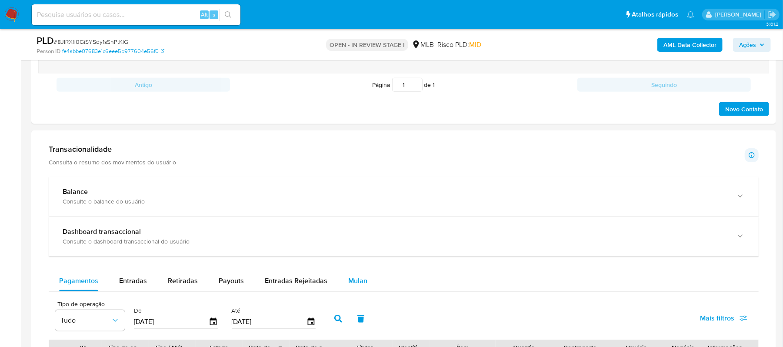
click at [359, 285] on span "Mulan" at bounding box center [357, 281] width 19 height 10
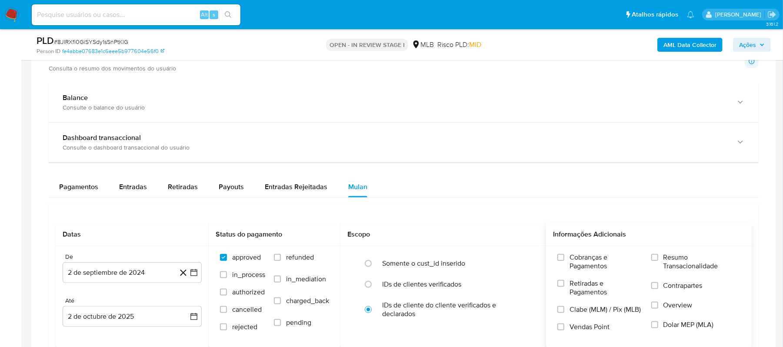
scroll to position [638, 0]
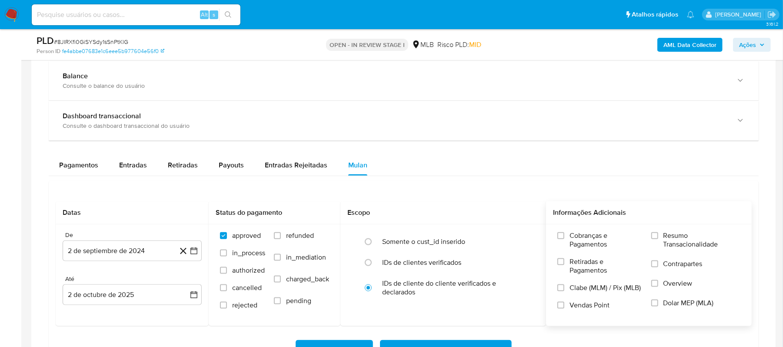
click at [652, 235] on span at bounding box center [655, 235] width 7 height 7
click at [652, 235] on input "Resumo Transacionalidade" at bounding box center [655, 235] width 7 height 7
click at [194, 251] on icon "button" at bounding box center [194, 251] width 9 height 9
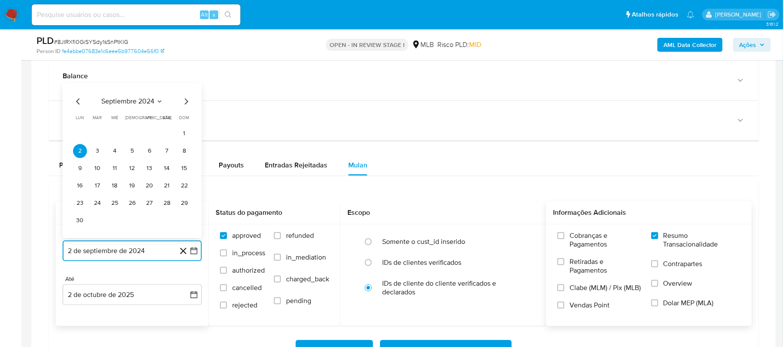
click at [185, 105] on icon "Mes siguiente" at bounding box center [186, 102] width 10 height 10
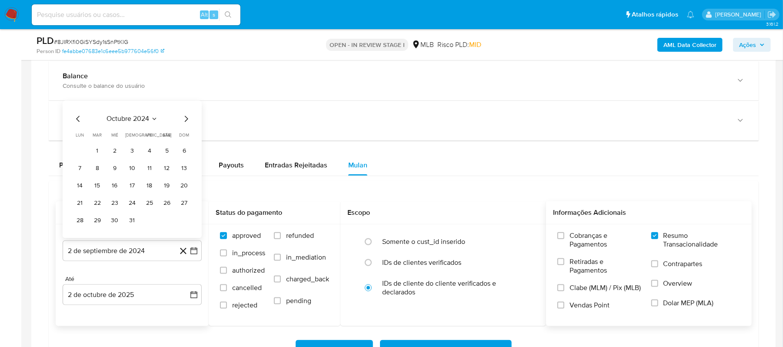
click at [180, 119] on div "octubre 2024" at bounding box center [132, 119] width 118 height 10
click at [183, 120] on icon "Mes siguiente" at bounding box center [186, 119] width 10 height 10
click at [184, 120] on icon "Mes siguiente" at bounding box center [186, 119] width 10 height 10
click at [184, 120] on span "dom" at bounding box center [185, 118] width 10 height 7
click at [183, 110] on div "[DATE] [DATE] lun lunes mar martes mié miércoles jue jueves vie viernes sáb sáb…" at bounding box center [132, 162] width 118 height 131
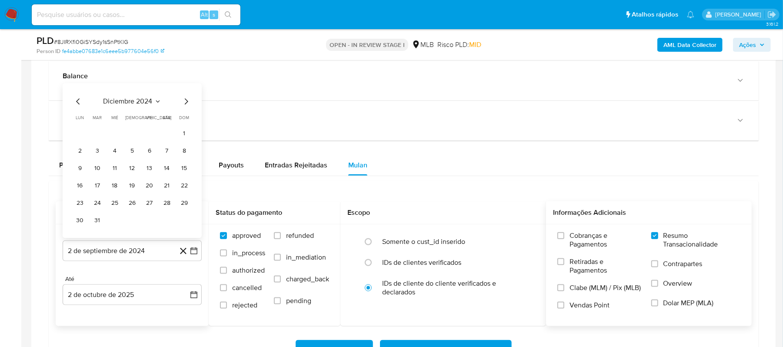
click at [183, 110] on div "[DATE] [DATE] lun lunes mar martes mié miércoles jue jueves vie viernes sáb sáb…" at bounding box center [132, 162] width 118 height 131
click at [183, 107] on icon "Mes siguiente" at bounding box center [186, 102] width 10 height 10
click at [182, 123] on icon "Mes siguiente" at bounding box center [186, 119] width 10 height 10
click at [183, 122] on icon "Mes siguiente" at bounding box center [186, 119] width 10 height 10
click at [181, 107] on icon "Mes siguiente" at bounding box center [186, 102] width 10 height 10
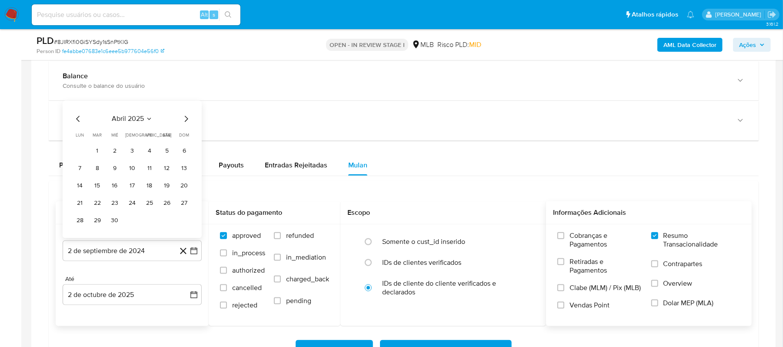
click at [182, 120] on icon "Mes siguiente" at bounding box center [186, 119] width 10 height 10
click at [182, 107] on icon "Mes siguiente" at bounding box center [186, 102] width 10 height 10
click at [183, 120] on icon "Mes siguiente" at bounding box center [186, 119] width 10 height 10
click at [152, 151] on button "1" at bounding box center [150, 151] width 14 height 14
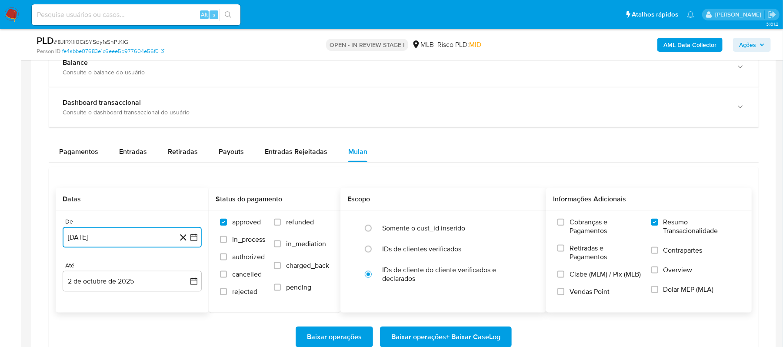
scroll to position [696, 0]
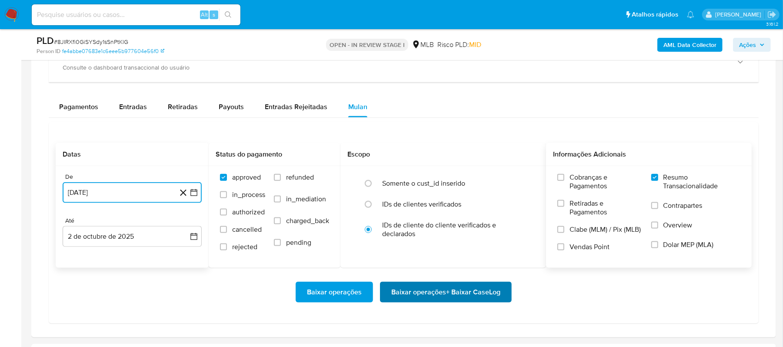
click at [393, 296] on span "Baixar operações + Baixar CaseLog" at bounding box center [445, 292] width 109 height 19
